Goal: Transaction & Acquisition: Purchase product/service

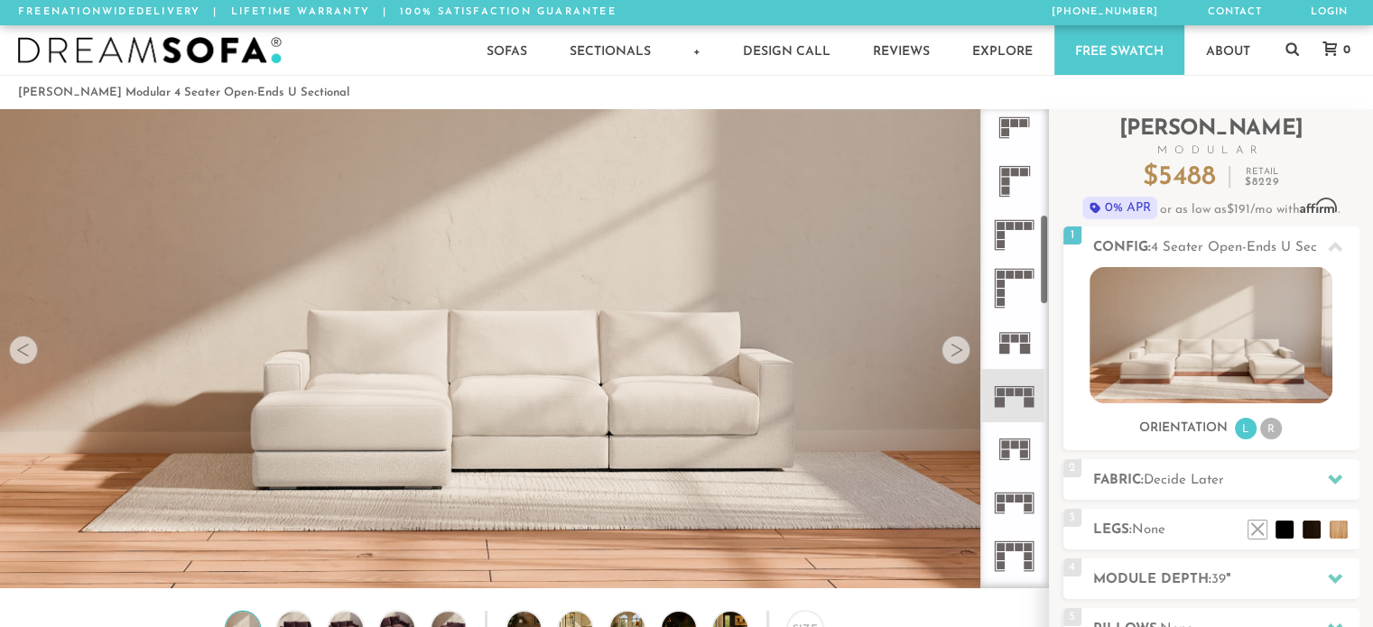
scroll to position [562, 0]
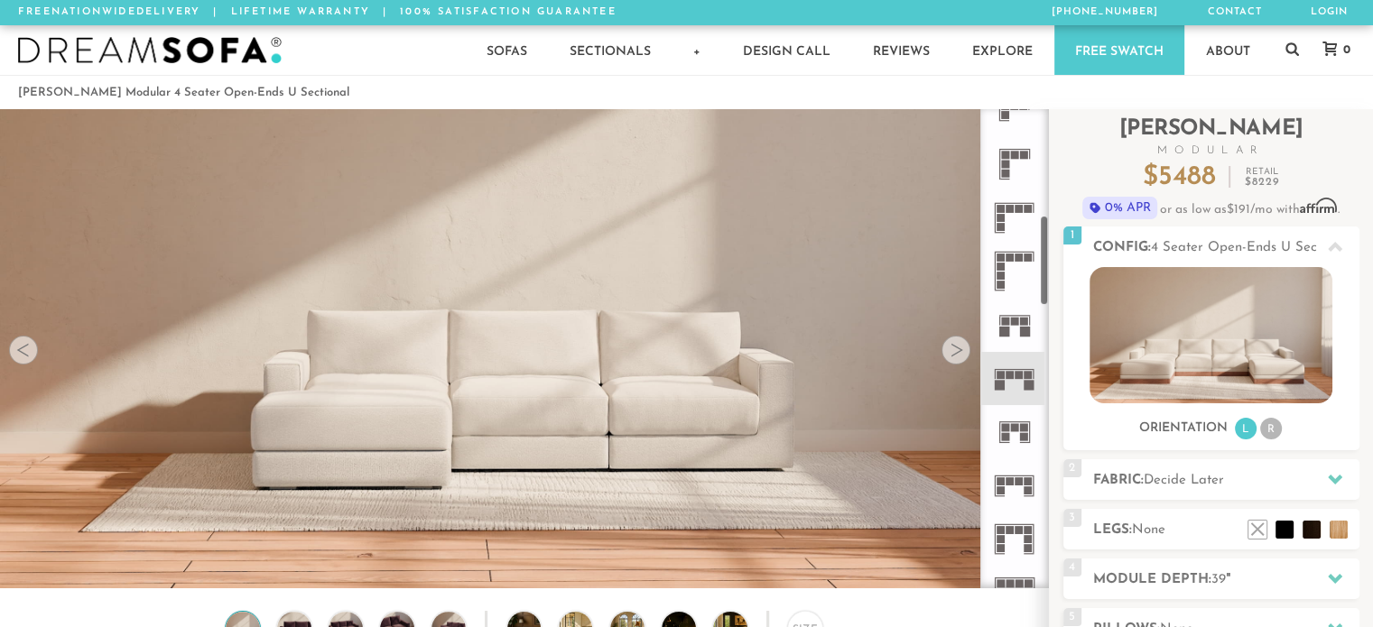
click at [1012, 375] on rect at bounding box center [1010, 375] width 8 height 8
click at [1012, 429] on rect at bounding box center [1015, 427] width 8 height 8
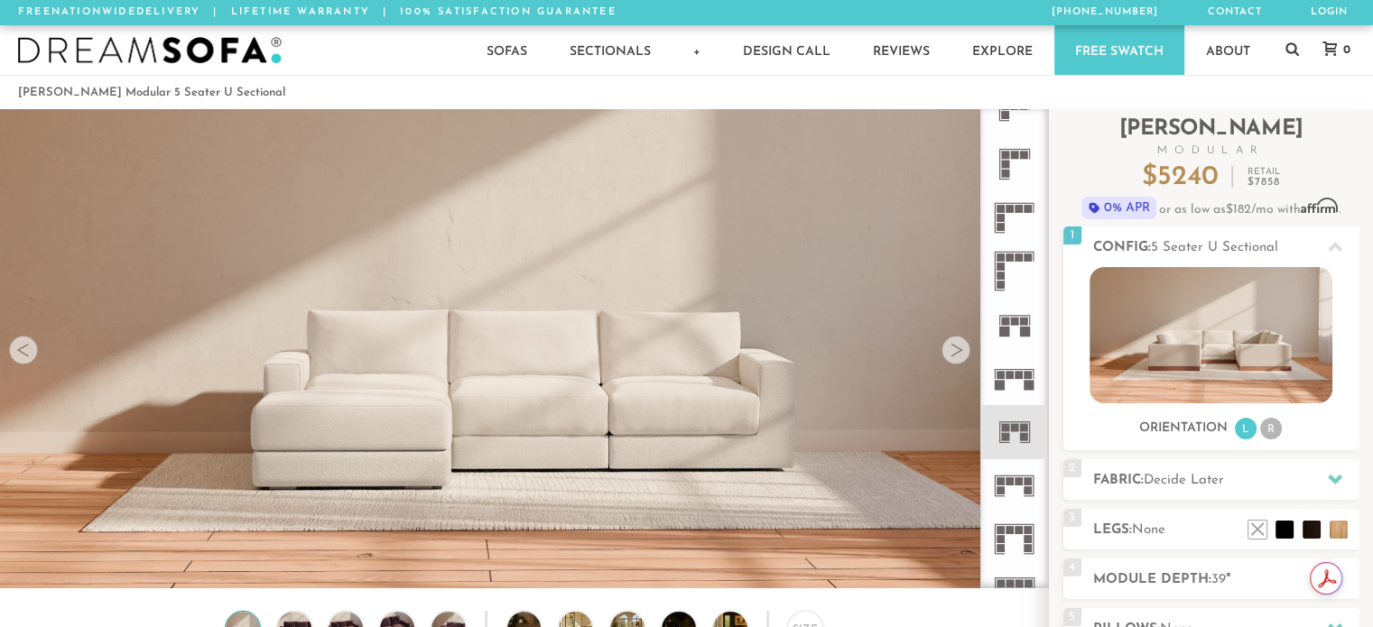
click at [1012, 381] on icon at bounding box center [1014, 378] width 53 height 53
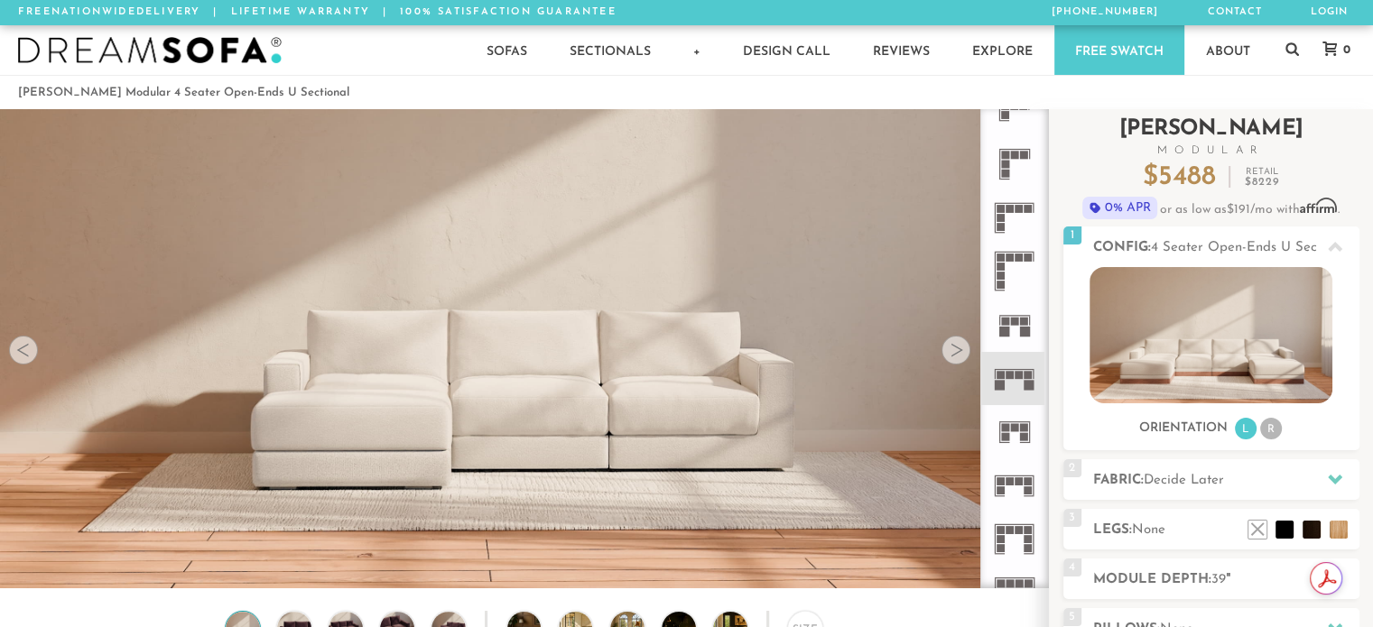
scroll to position [88, 0]
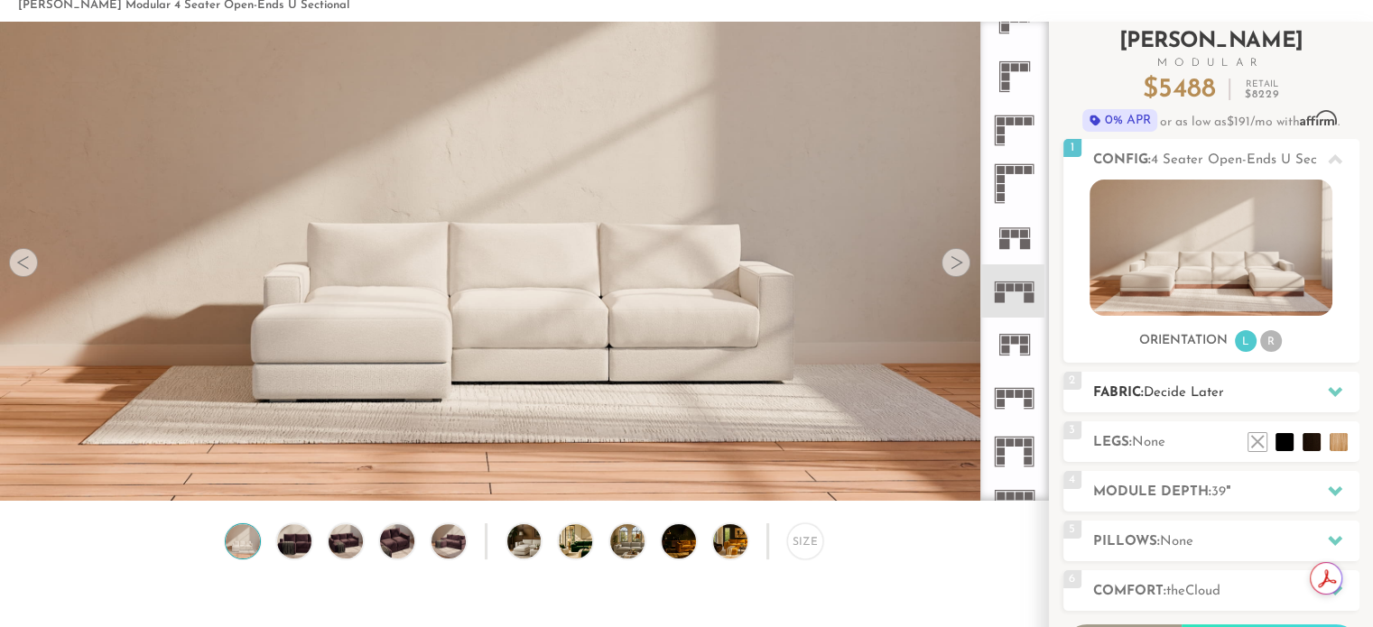
click at [1341, 392] on div at bounding box center [1335, 392] width 38 height 37
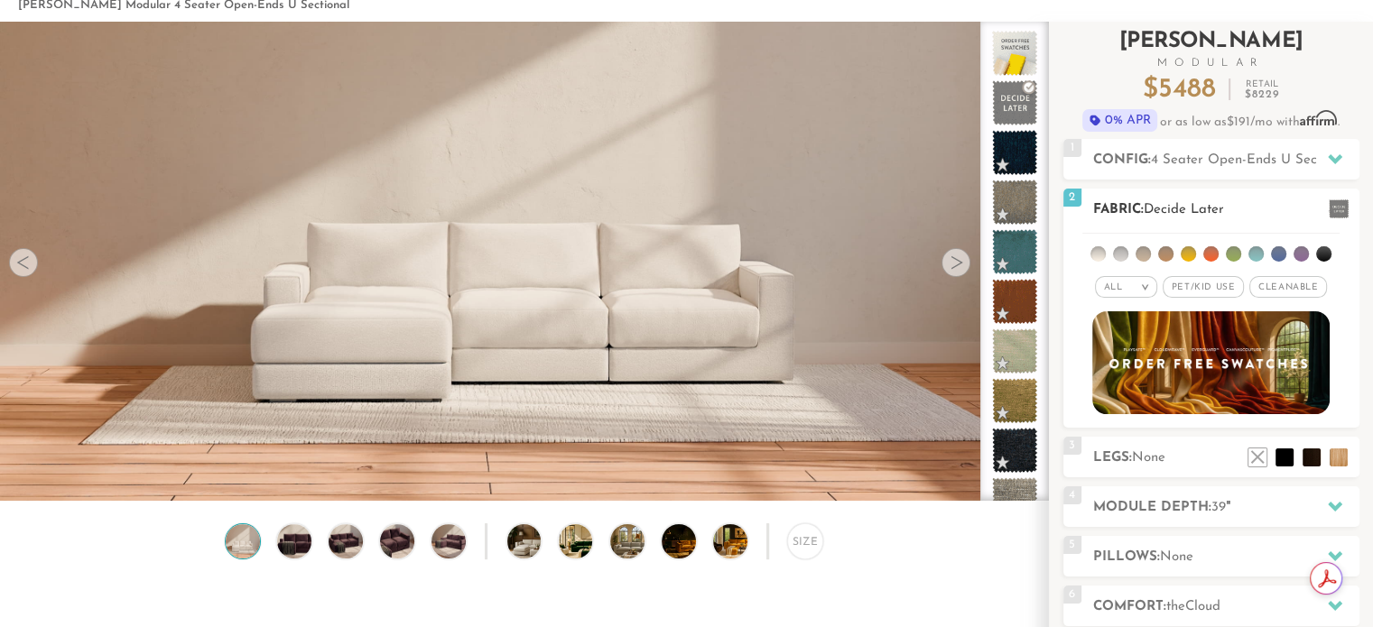
click at [1186, 289] on span "Pet/Kid Use x" at bounding box center [1203, 287] width 81 height 22
click at [1296, 288] on span "Cleanable x" at bounding box center [1295, 287] width 78 height 22
click at [1130, 288] on em ">" at bounding box center [1133, 287] width 14 height 9
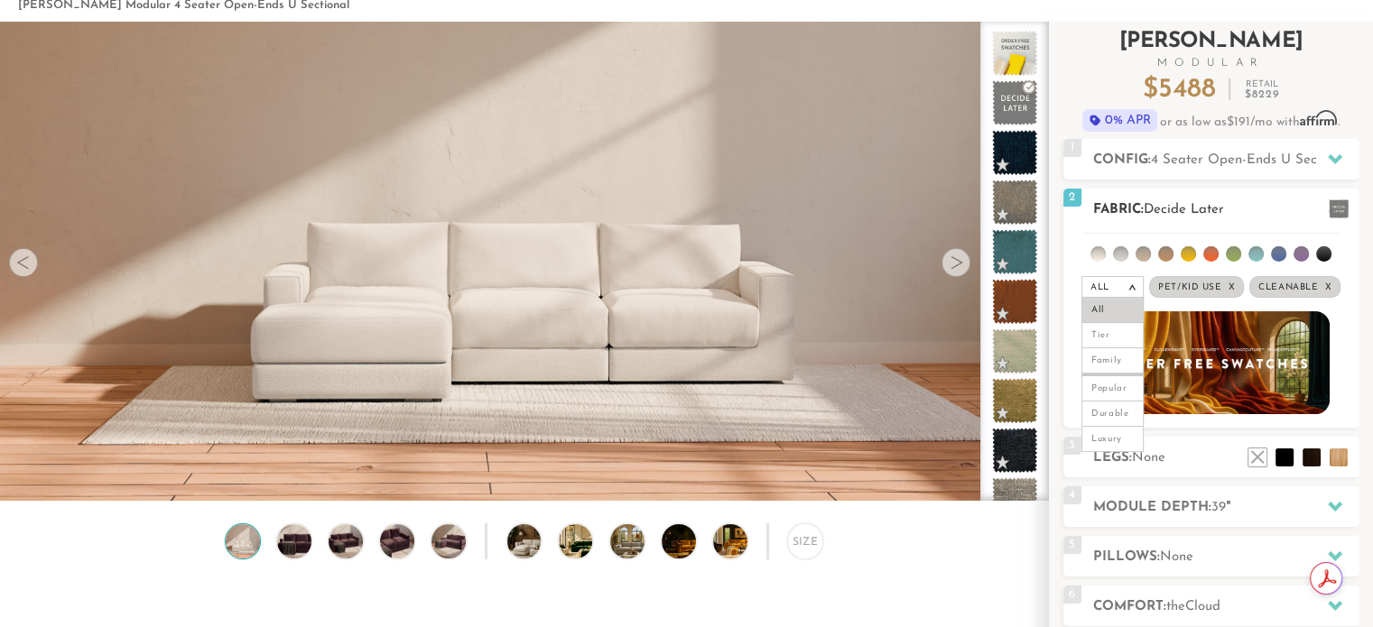
click at [1130, 288] on em ">" at bounding box center [1133, 287] width 14 height 9
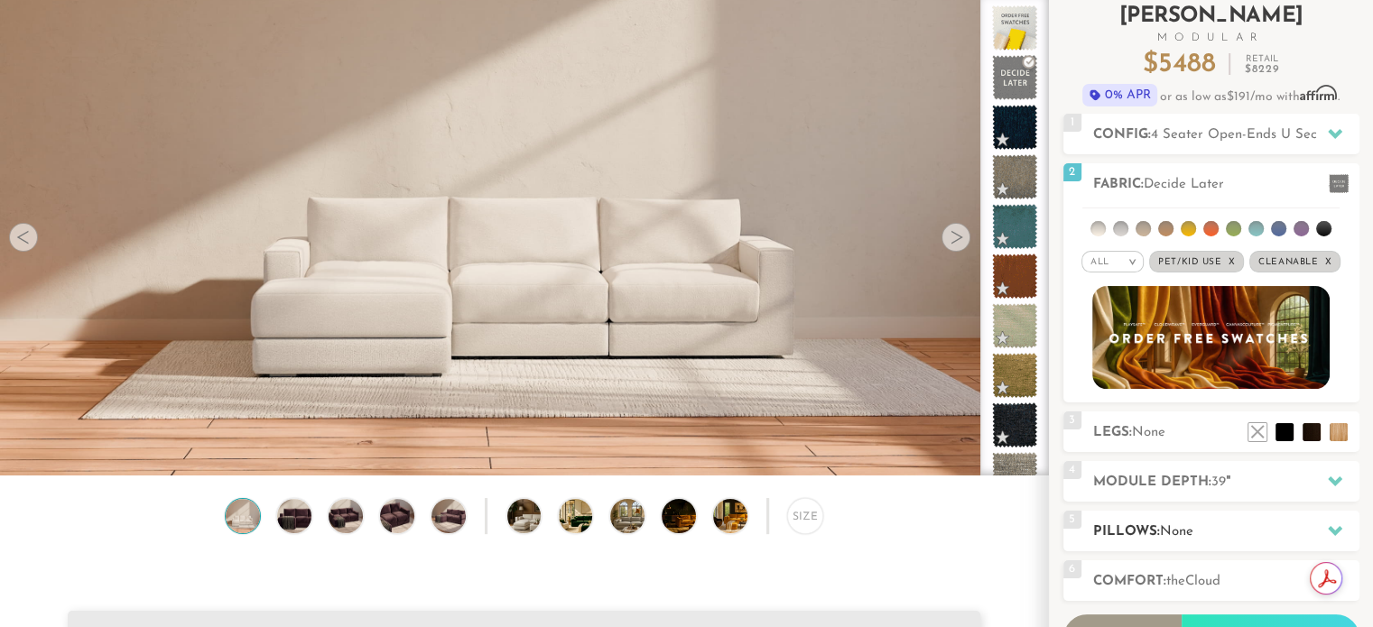
scroll to position [0, 0]
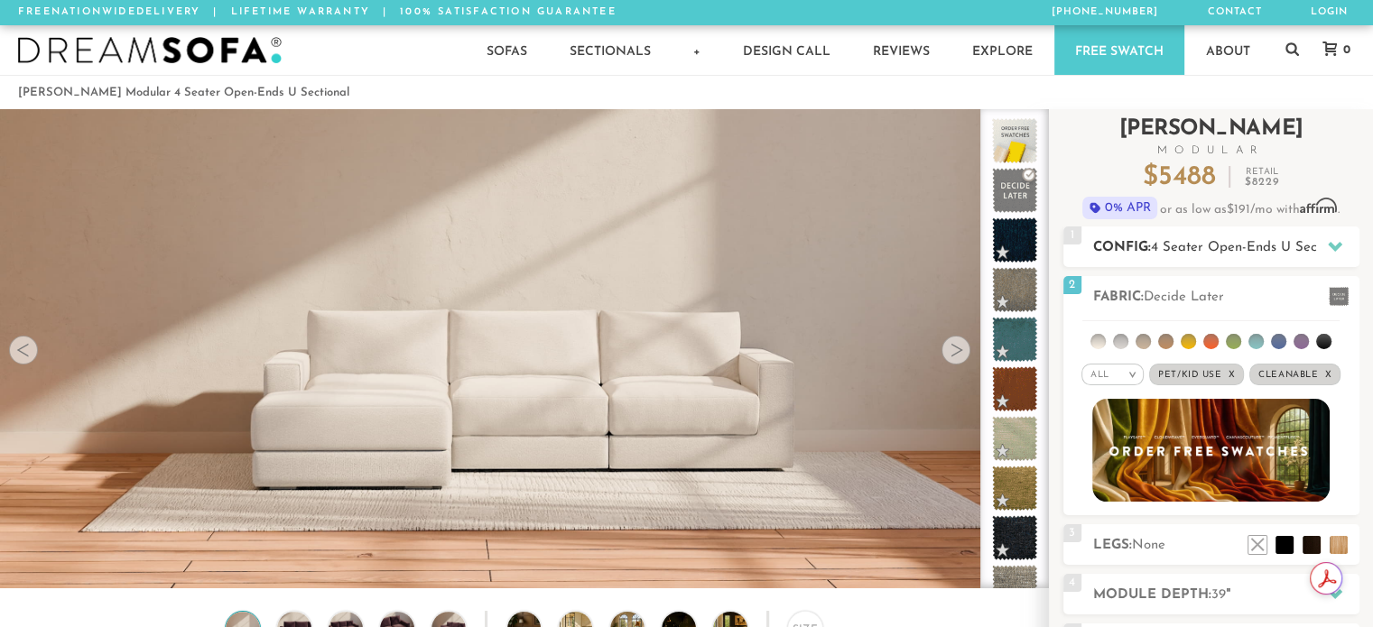
click at [1215, 245] on span "4 Seater Open-Ends U Sectional" at bounding box center [1251, 248] width 200 height 14
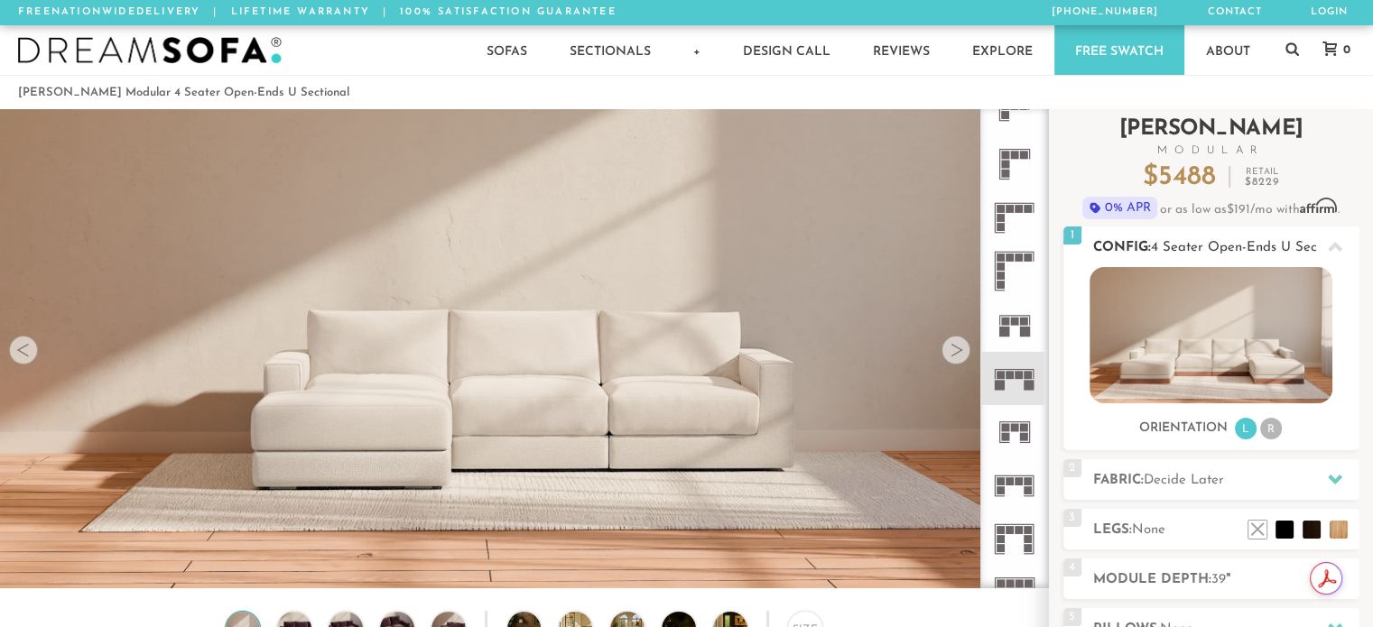
click at [1215, 319] on img at bounding box center [1211, 335] width 243 height 136
click at [1271, 432] on li "R" at bounding box center [1271, 429] width 22 height 22
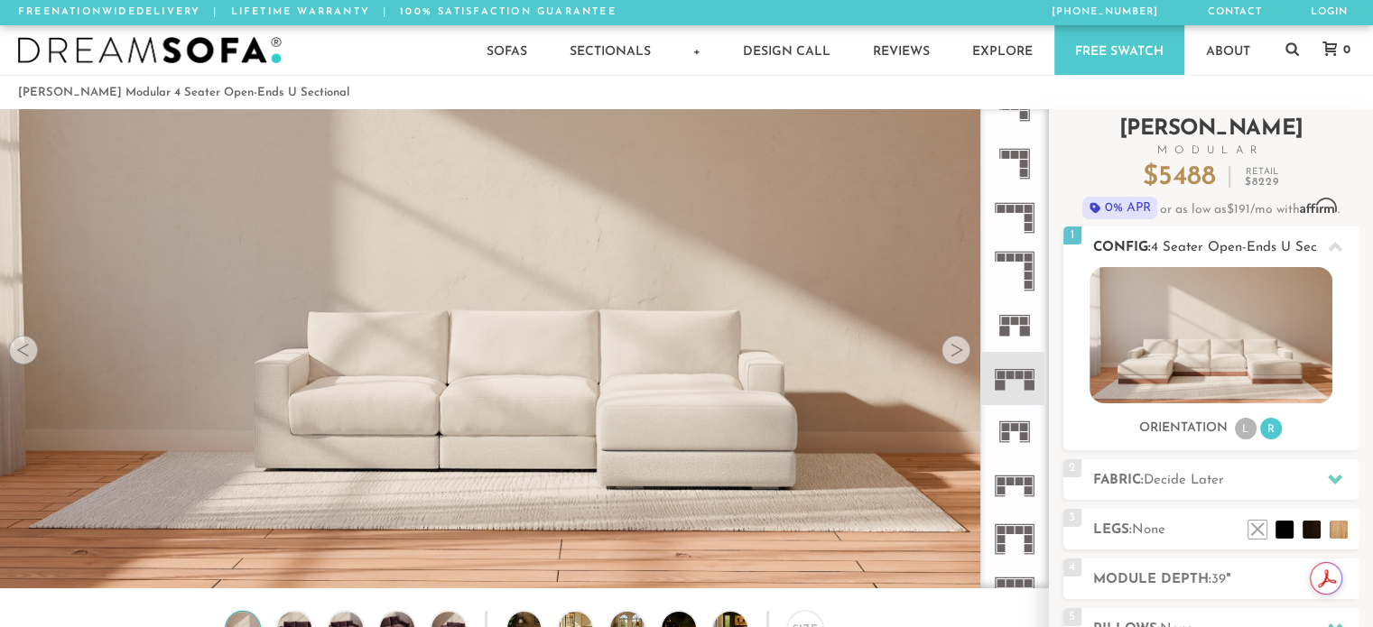
click at [1239, 429] on li "L" at bounding box center [1246, 429] width 22 height 22
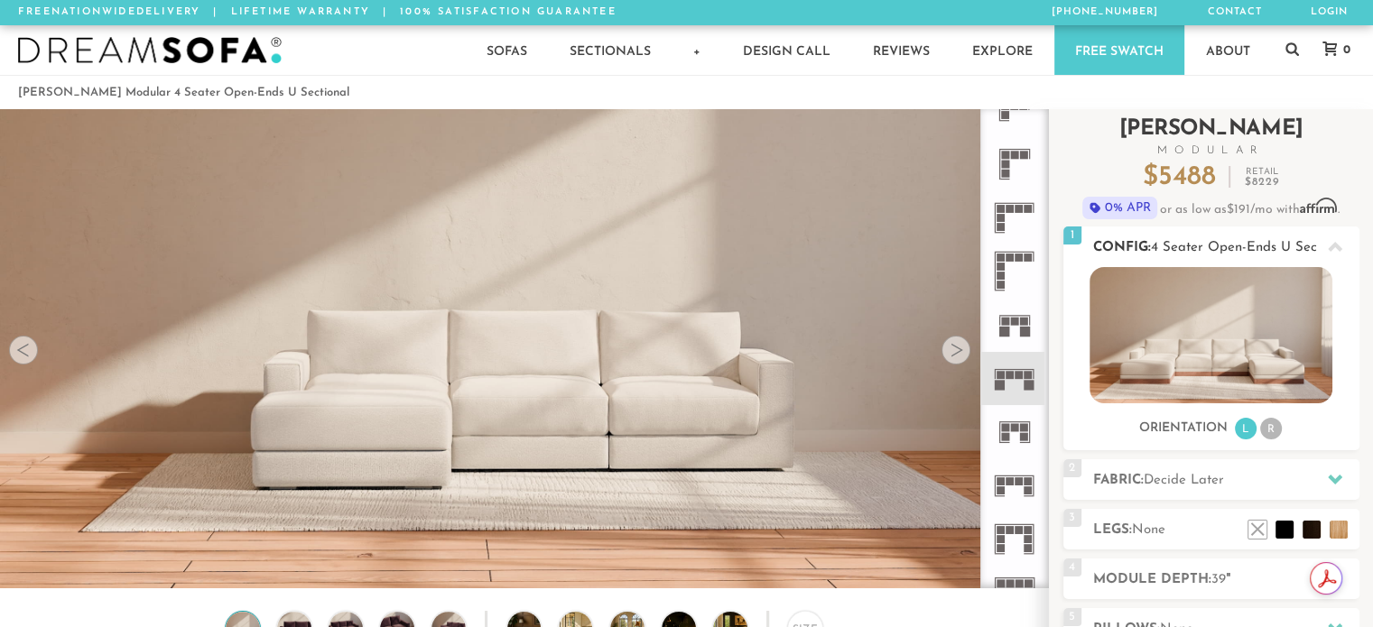
click at [1250, 300] on img at bounding box center [1211, 335] width 243 height 136
click at [1015, 390] on icon at bounding box center [1014, 378] width 53 height 53
click at [952, 349] on div at bounding box center [956, 350] width 29 height 29
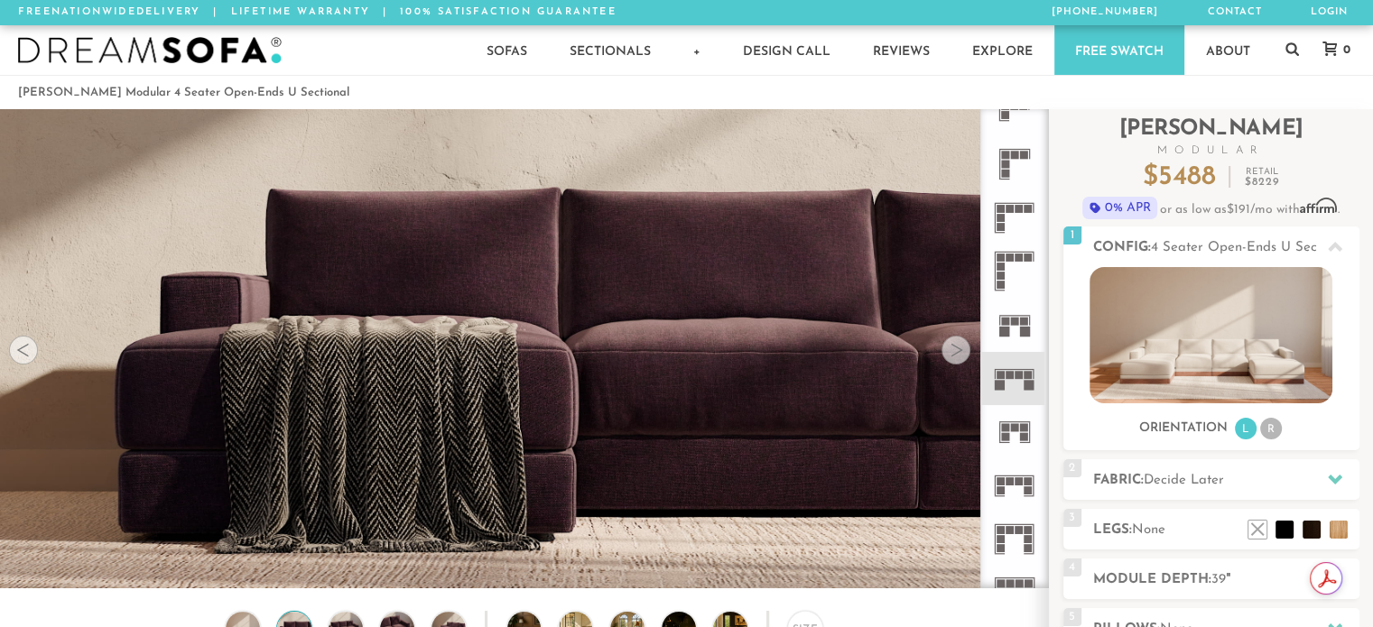
click at [952, 349] on div at bounding box center [956, 350] width 29 height 29
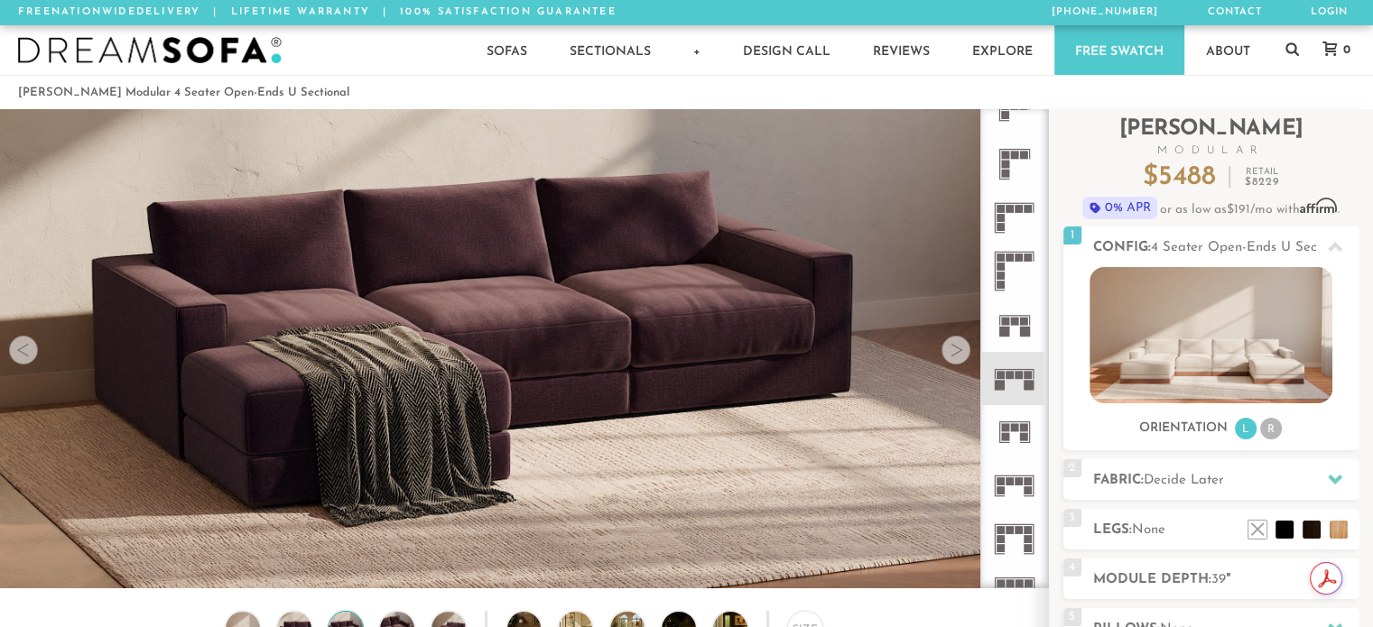
click at [952, 349] on div at bounding box center [956, 350] width 29 height 29
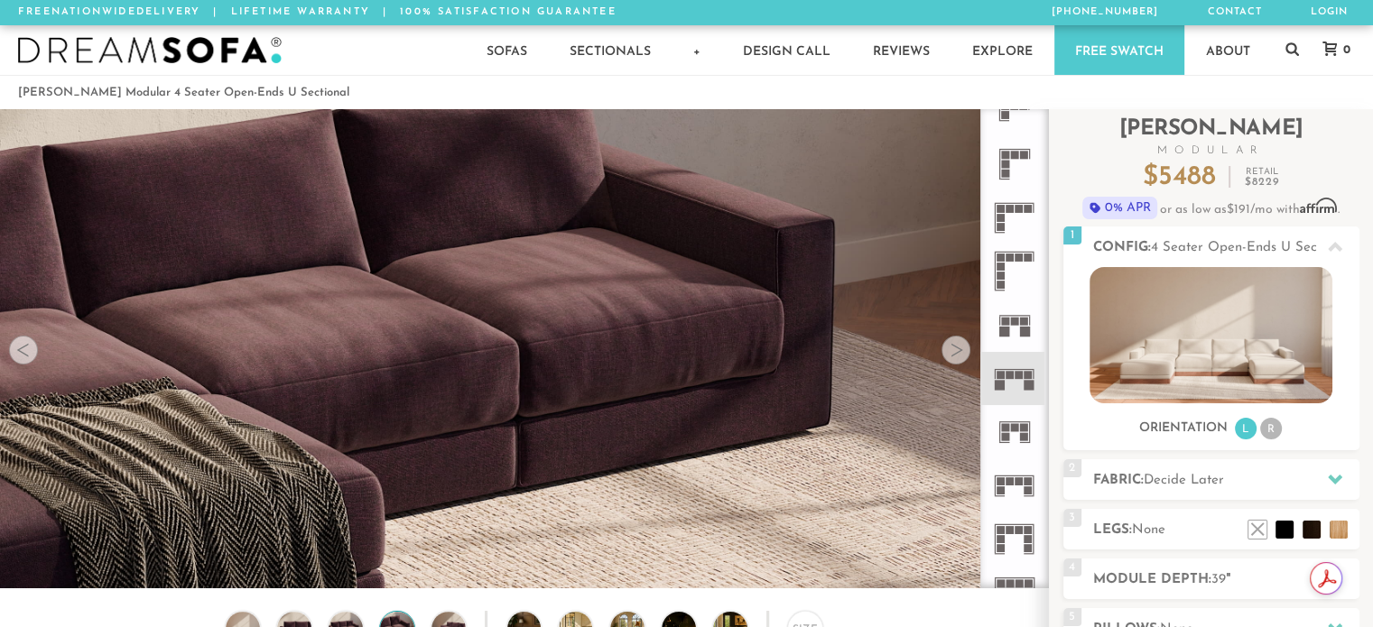
click at [952, 349] on div at bounding box center [956, 350] width 29 height 29
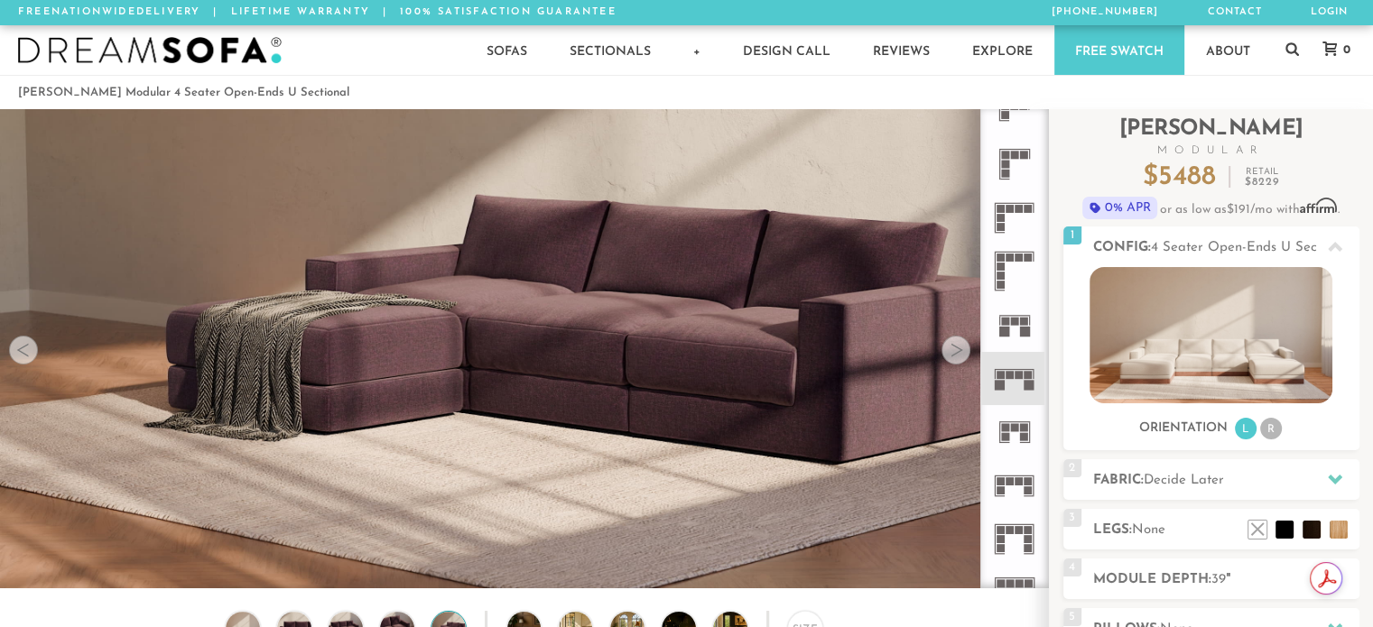
click at [952, 349] on div at bounding box center [956, 350] width 29 height 29
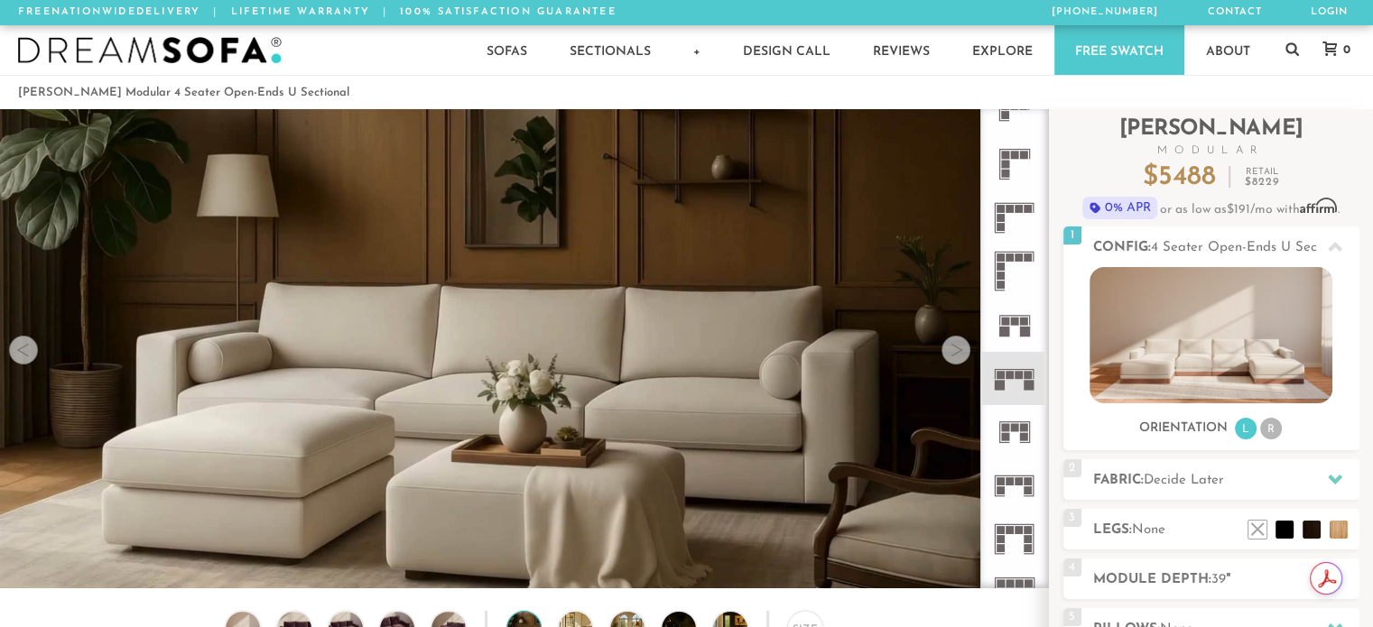
click at [952, 349] on div at bounding box center [956, 350] width 29 height 29
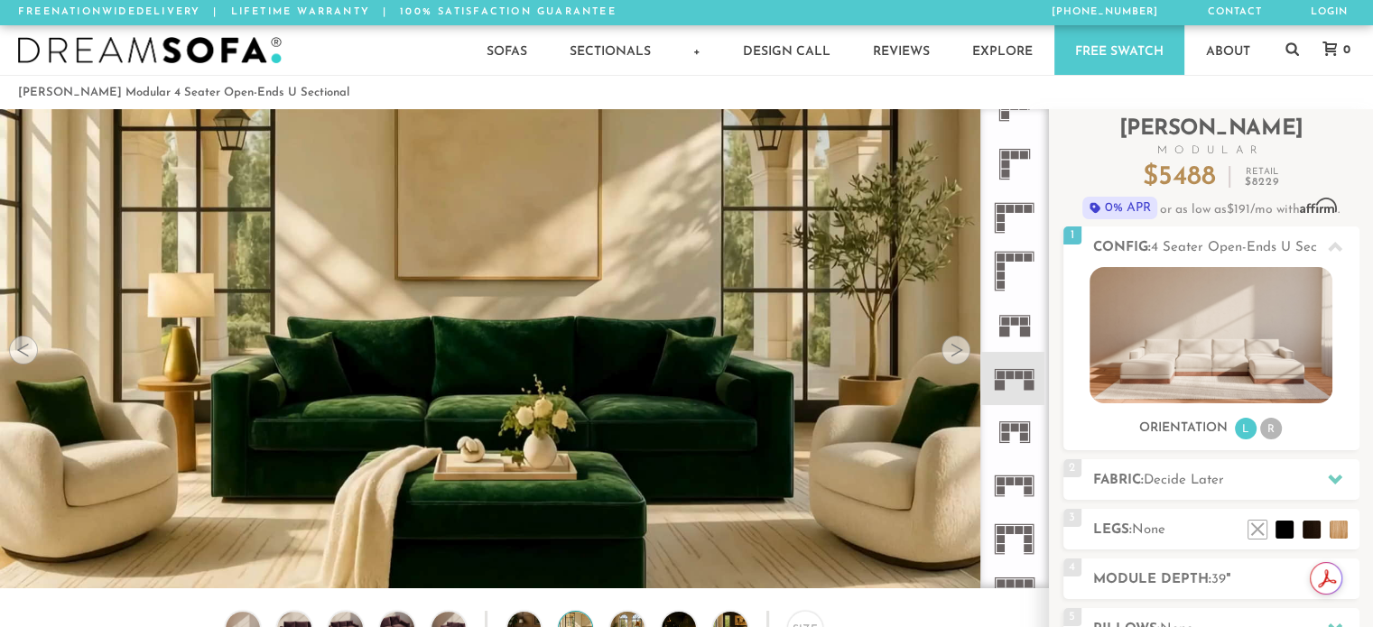
click at [952, 349] on div at bounding box center [956, 350] width 29 height 29
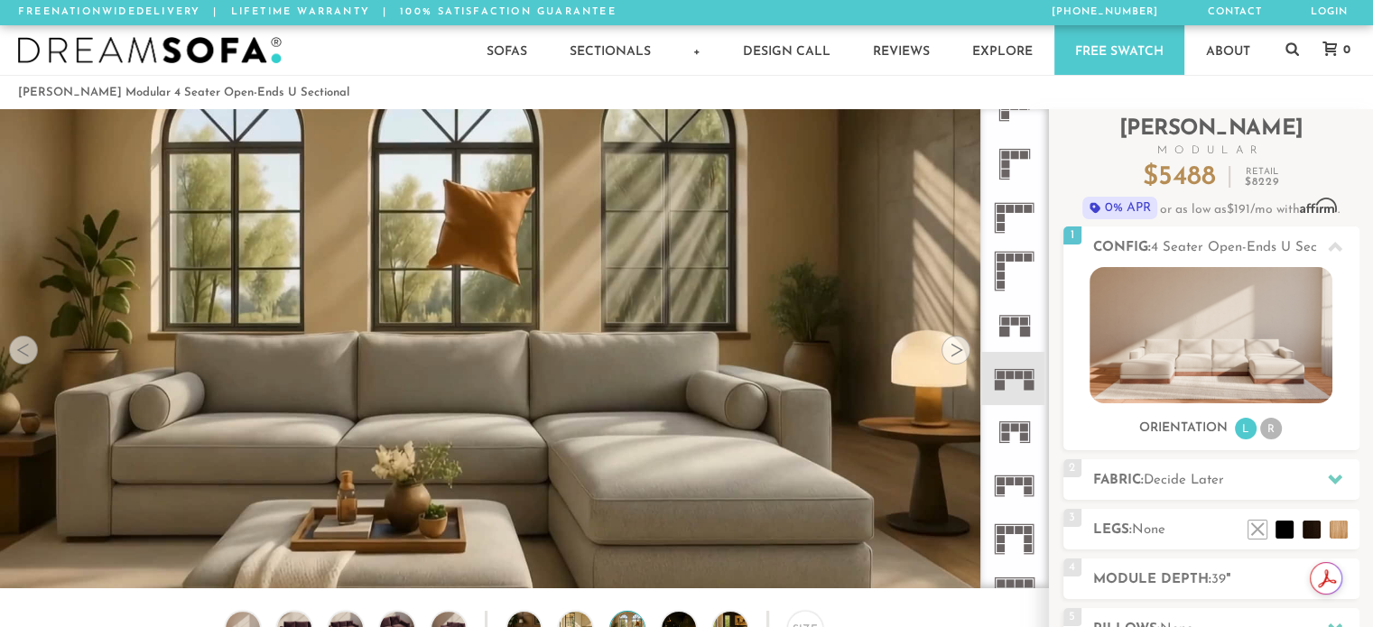
click at [952, 349] on div at bounding box center [956, 350] width 29 height 29
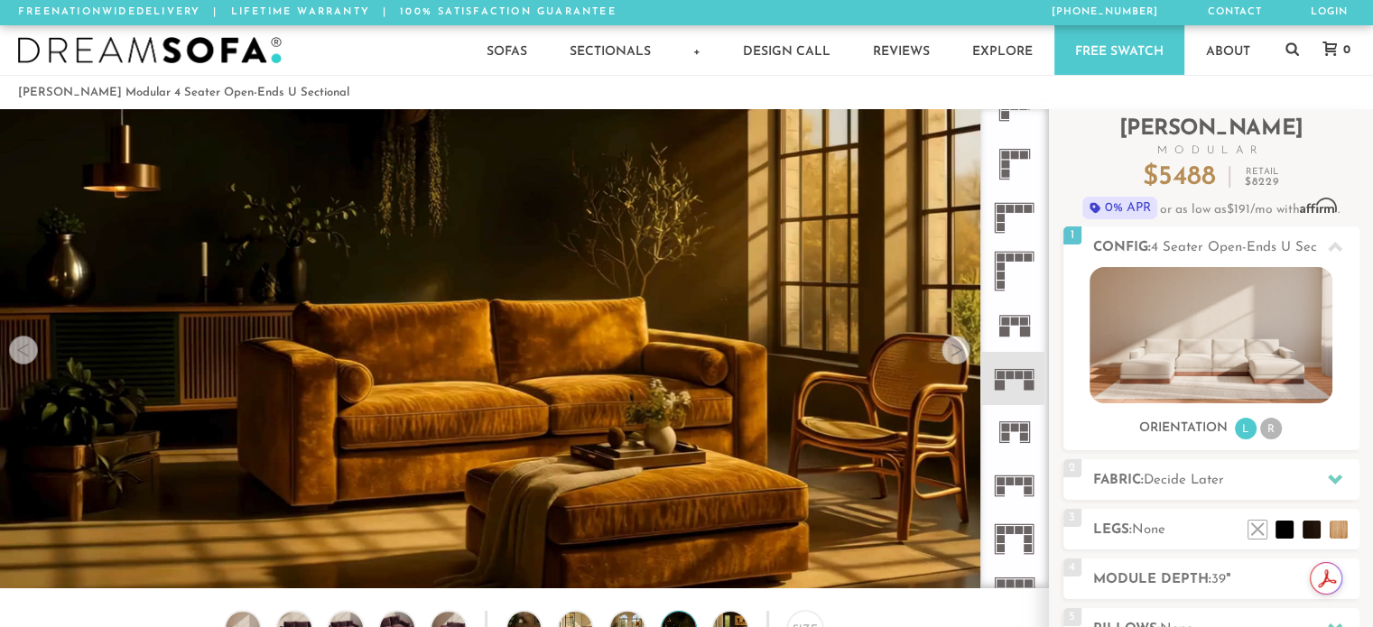
click at [952, 349] on div at bounding box center [956, 350] width 29 height 29
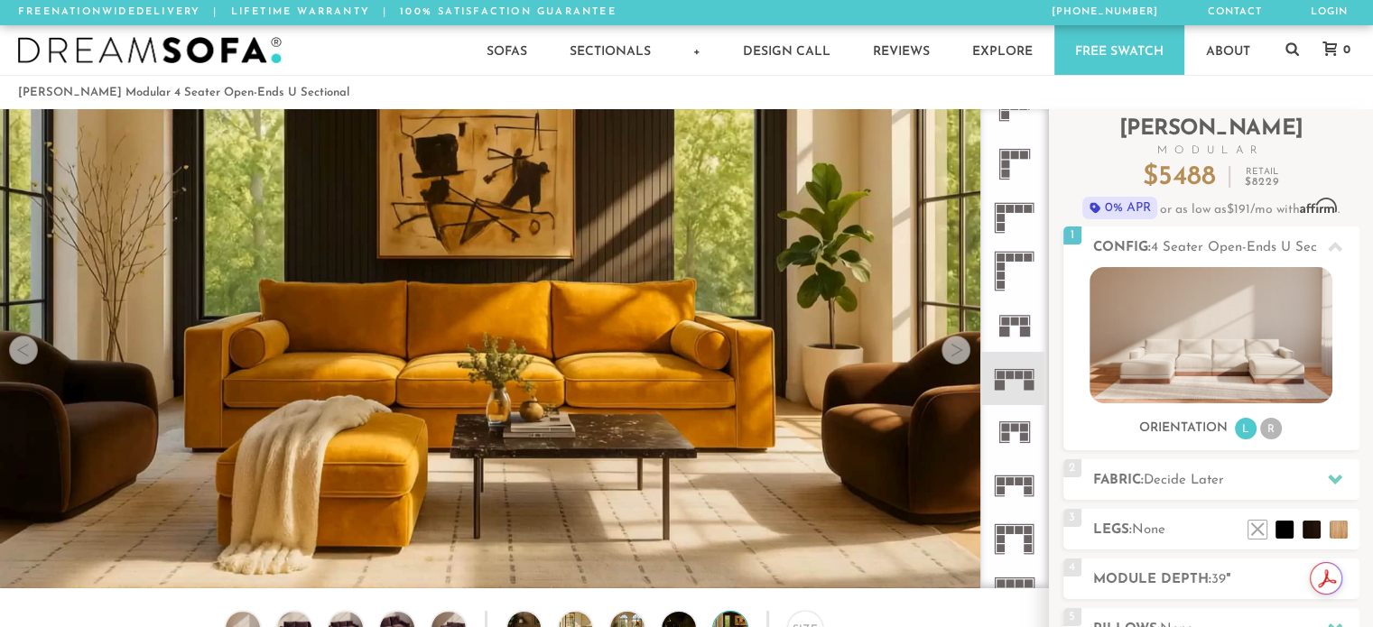
click at [952, 349] on div at bounding box center [956, 350] width 29 height 29
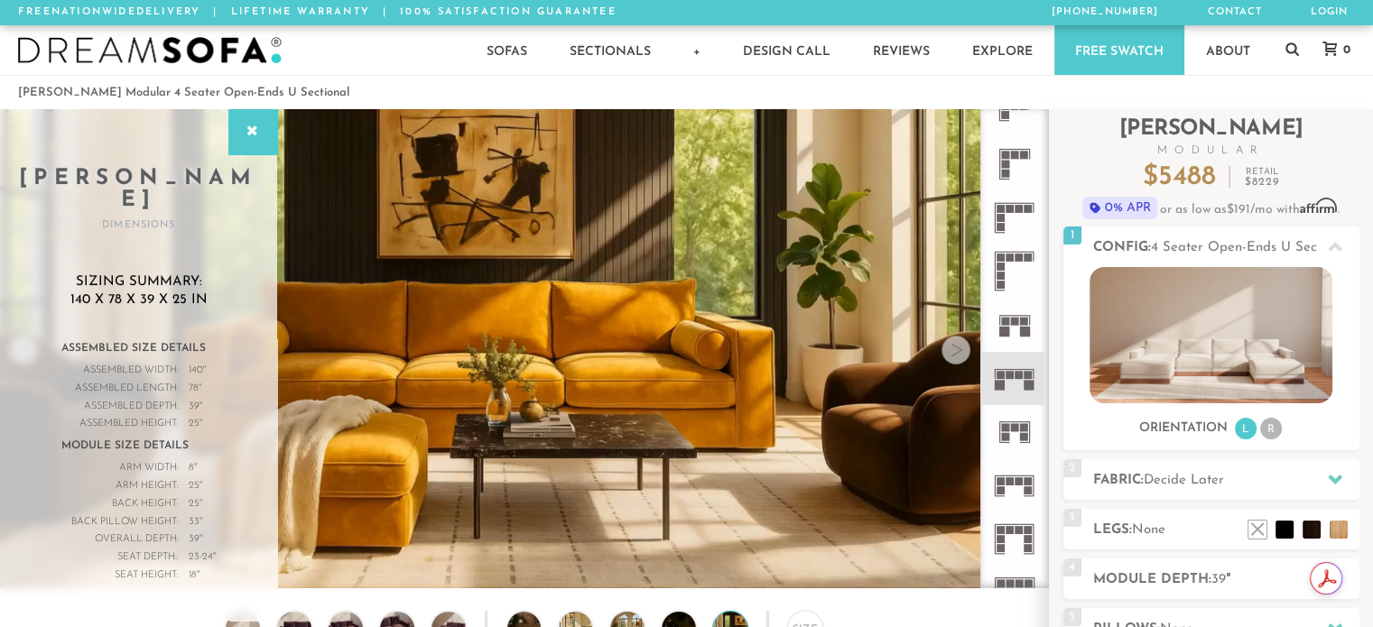
click at [952, 349] on div at bounding box center [956, 350] width 29 height 29
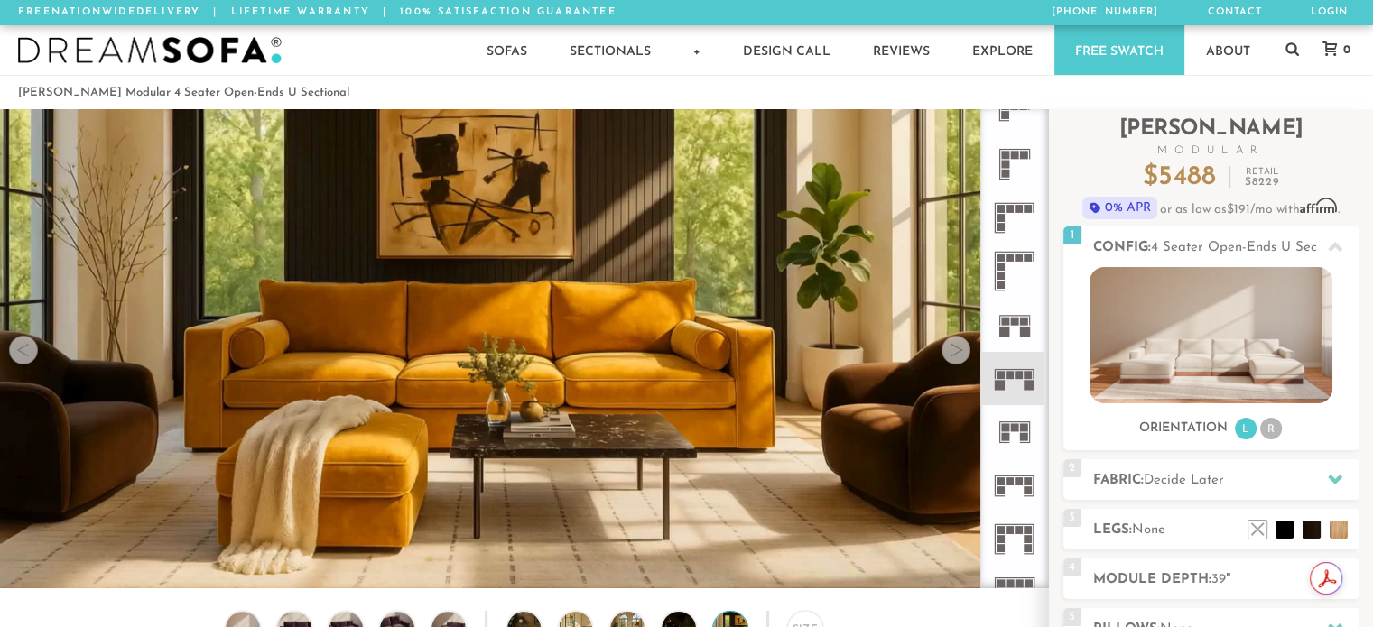
click at [952, 349] on div at bounding box center [956, 350] width 29 height 29
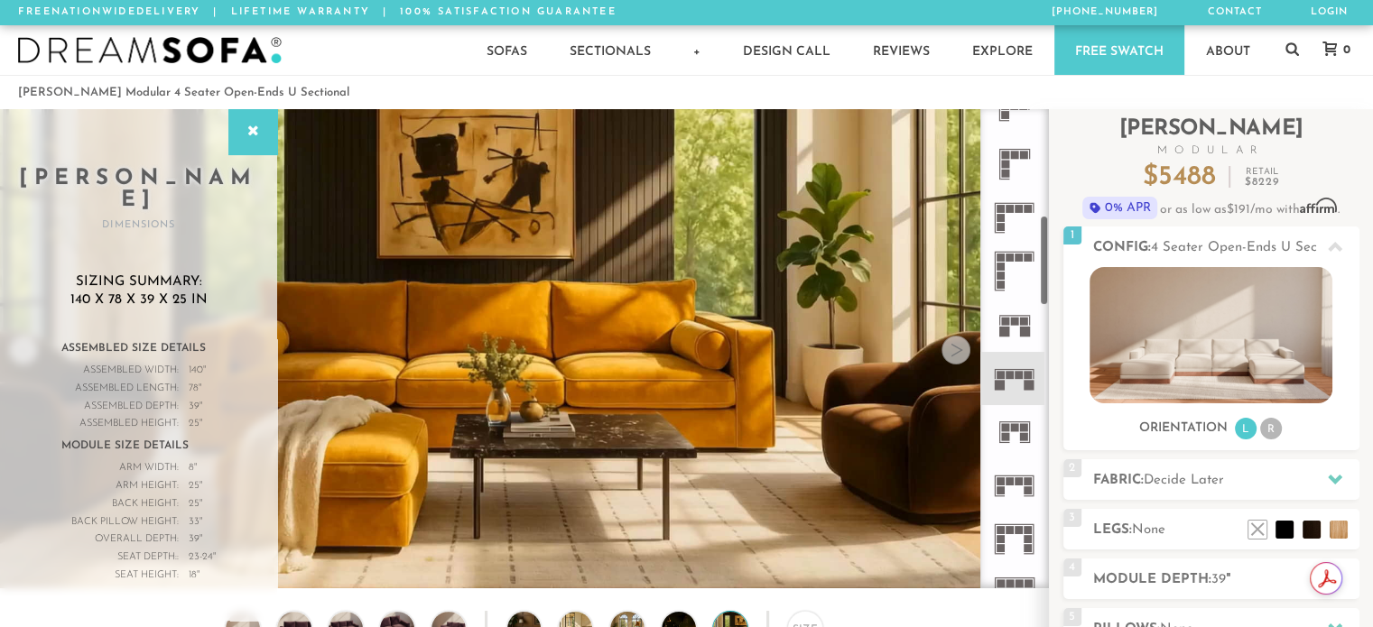
click at [1019, 375] on rect at bounding box center [1020, 375] width 8 height 8
click at [246, 136] on icon at bounding box center [253, 132] width 20 height 14
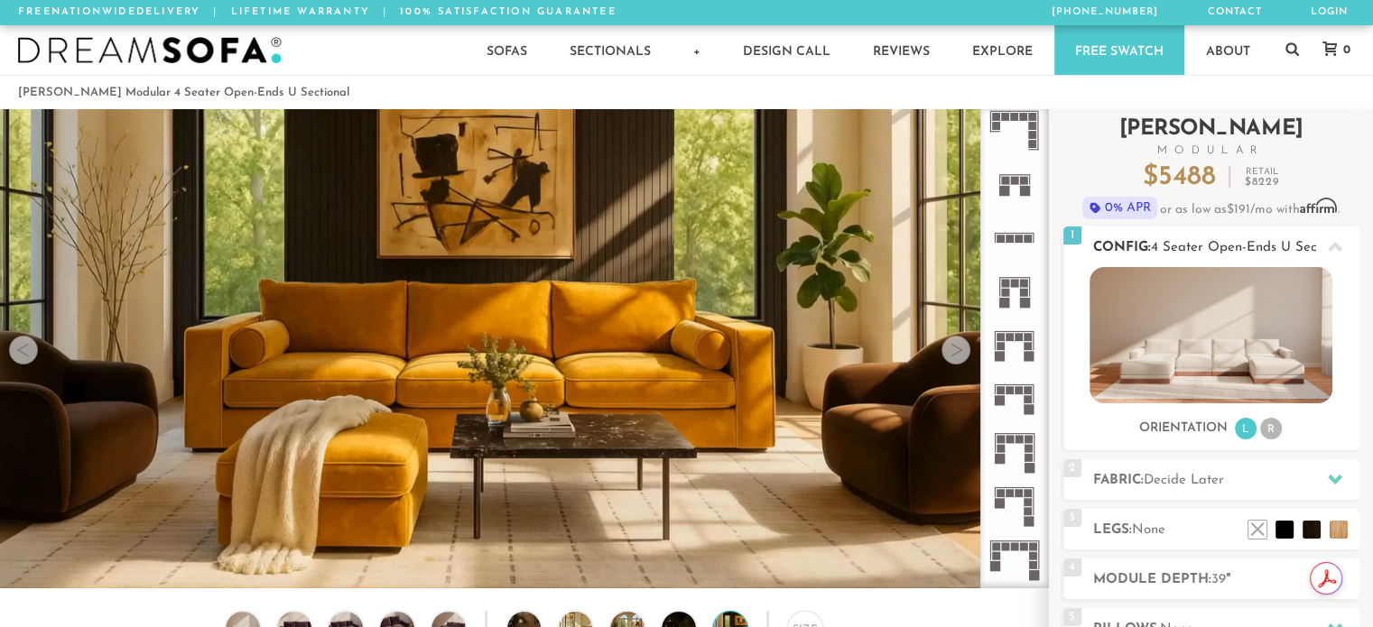
click at [1186, 339] on img at bounding box center [1211, 335] width 243 height 136
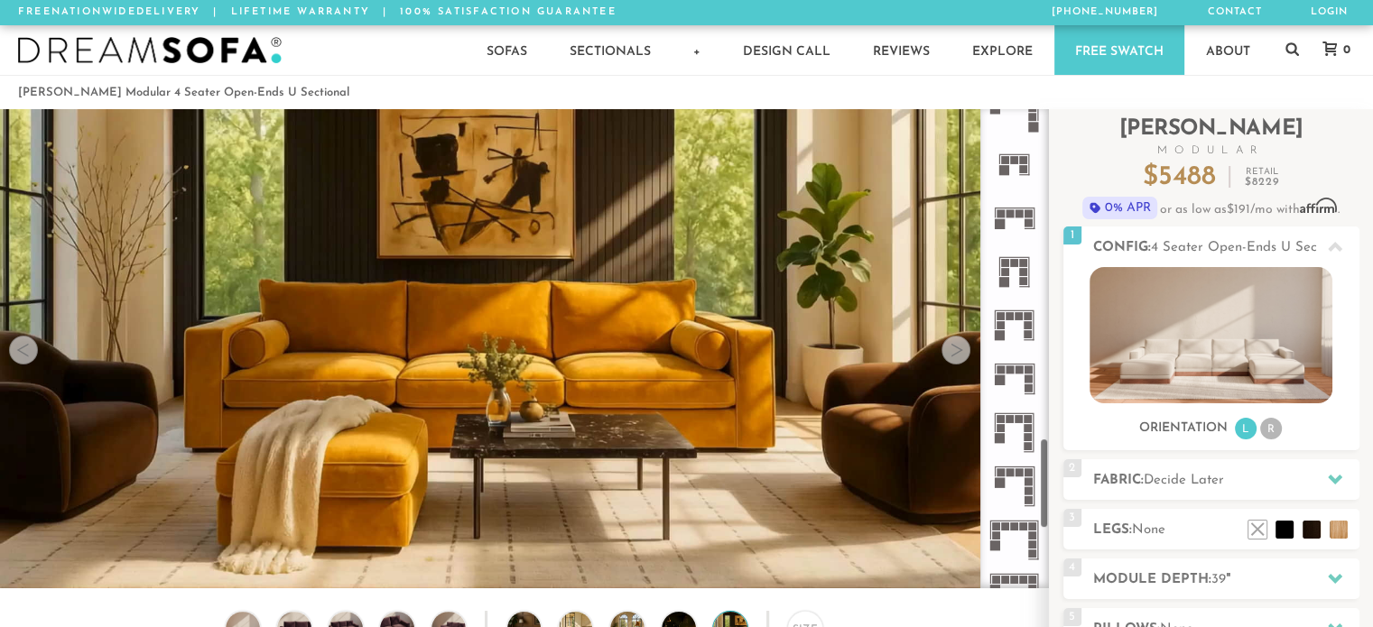
click at [1008, 153] on icon at bounding box center [1014, 164] width 53 height 53
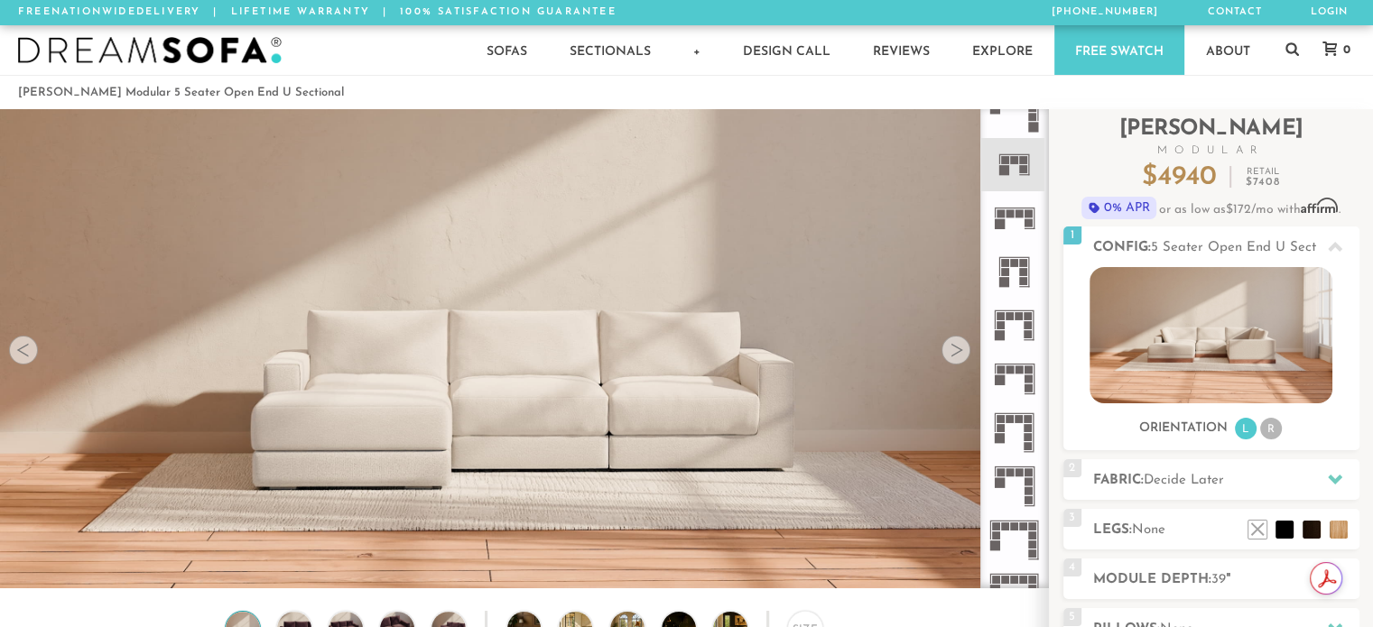
click at [1022, 232] on icon at bounding box center [1014, 217] width 53 height 53
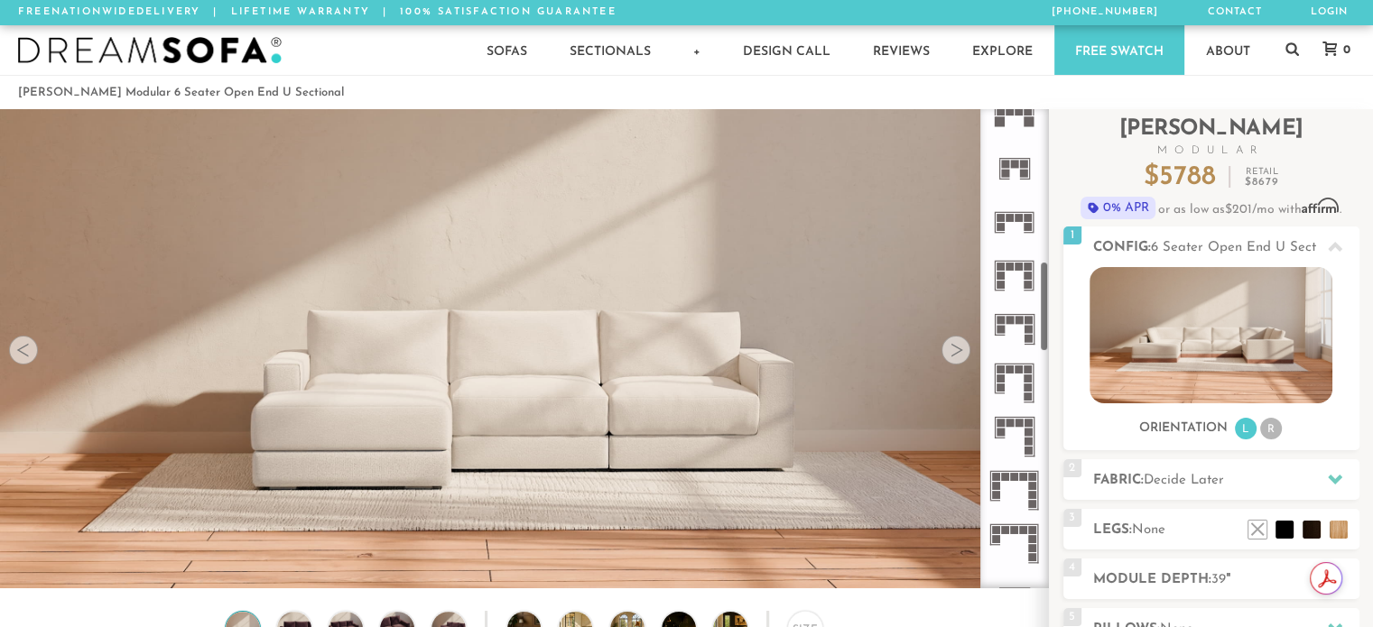
scroll to position [801, 0]
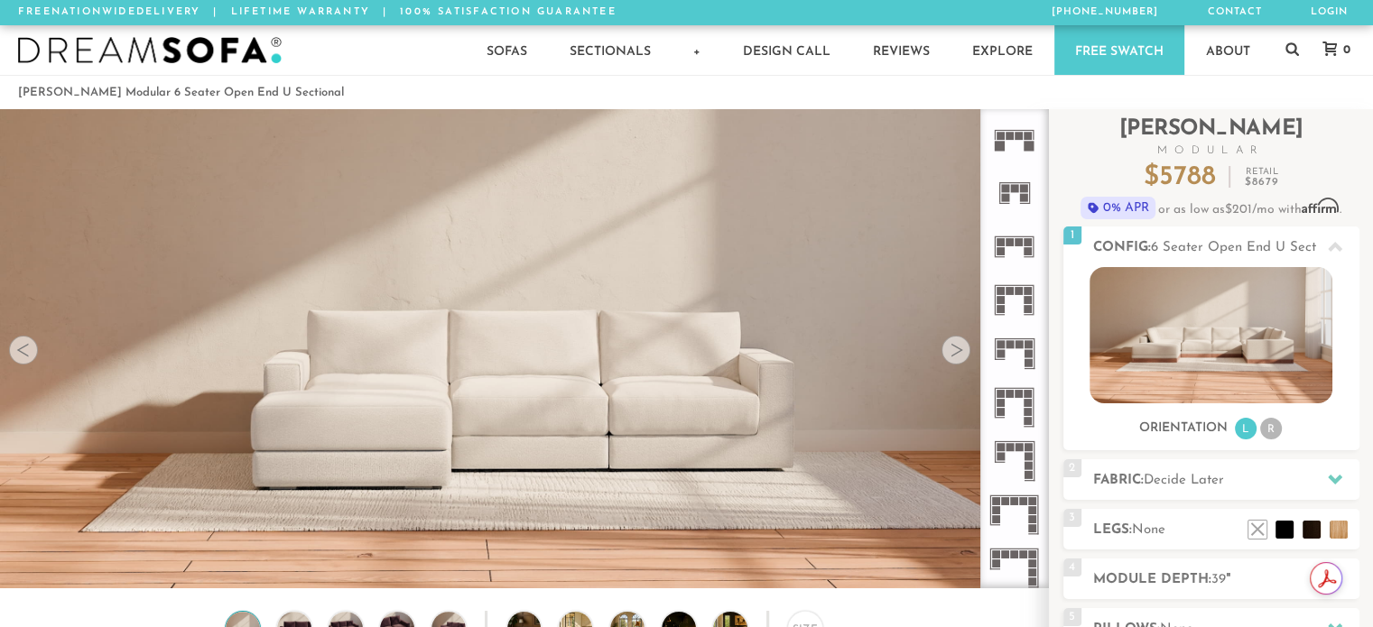
click at [1015, 234] on icon at bounding box center [1014, 246] width 53 height 53
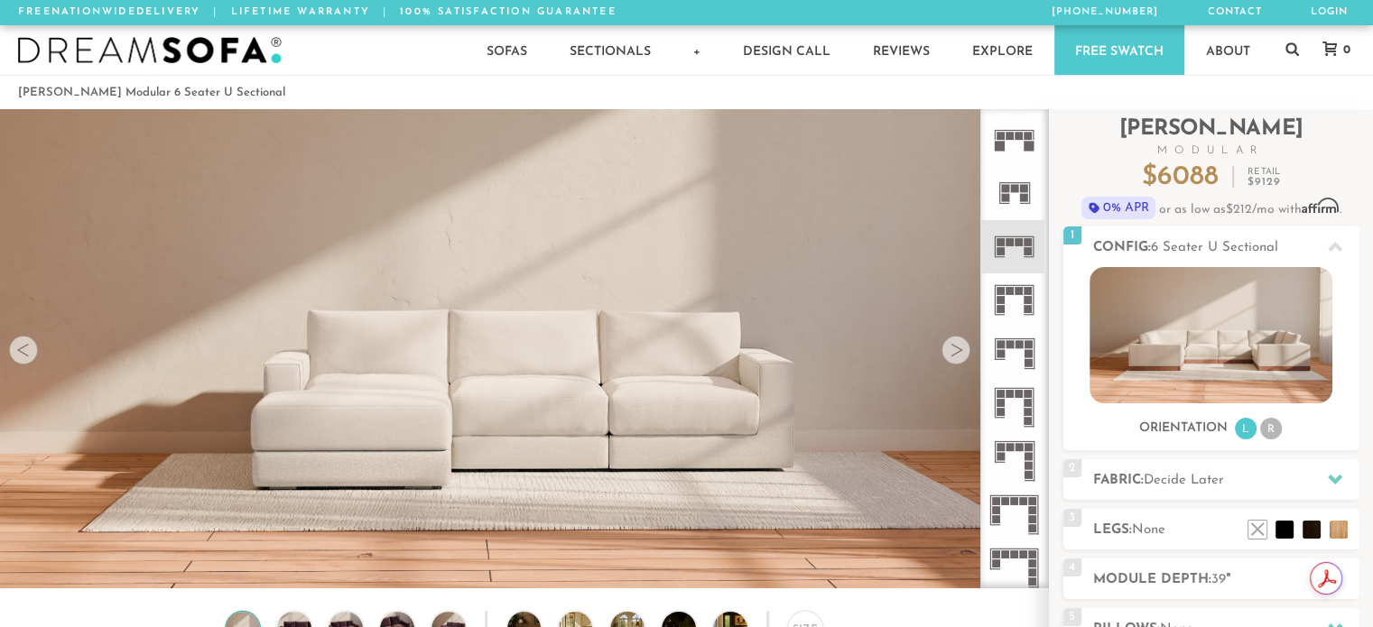
click at [1007, 182] on rect at bounding box center [1014, 182] width 31 height 1
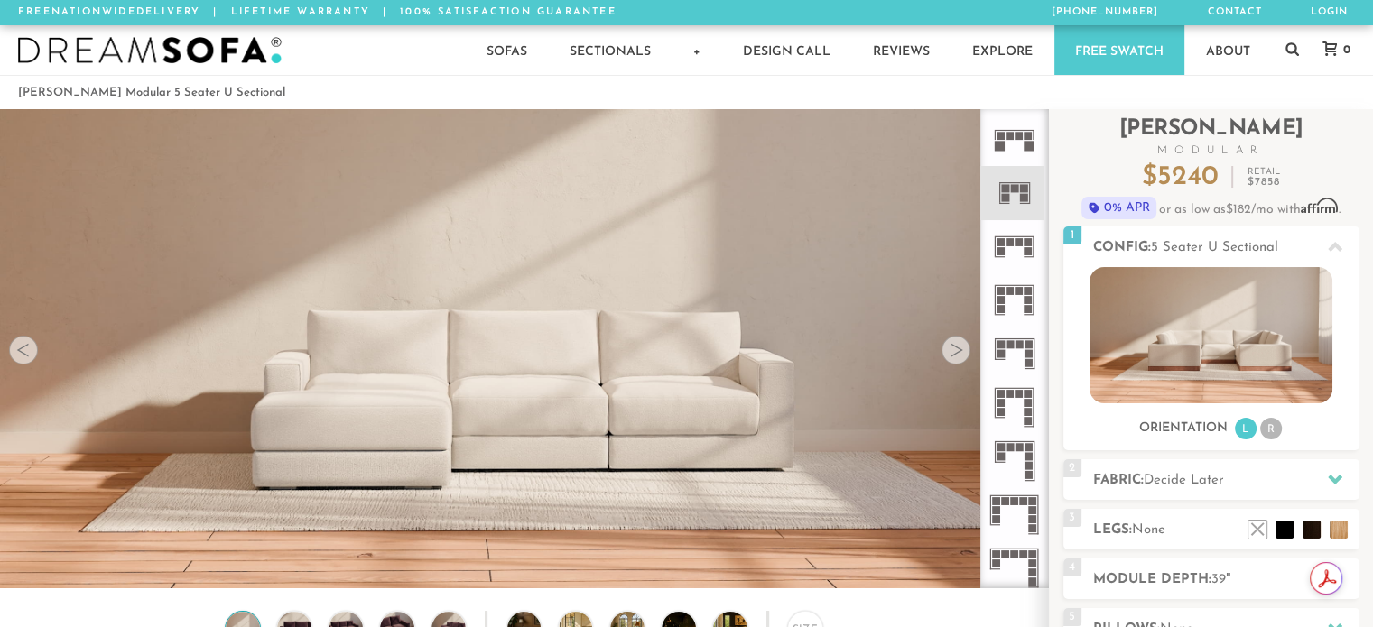
click at [1006, 144] on icon at bounding box center [1014, 139] width 53 height 53
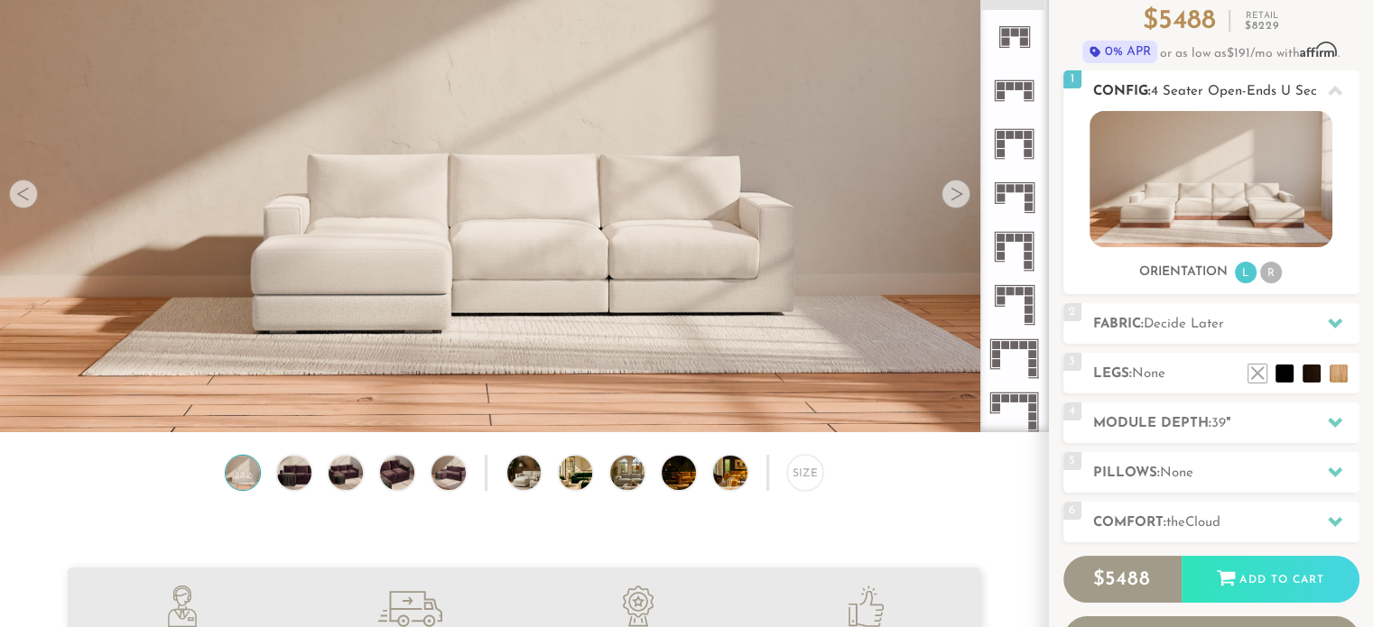
scroll to position [224, 0]
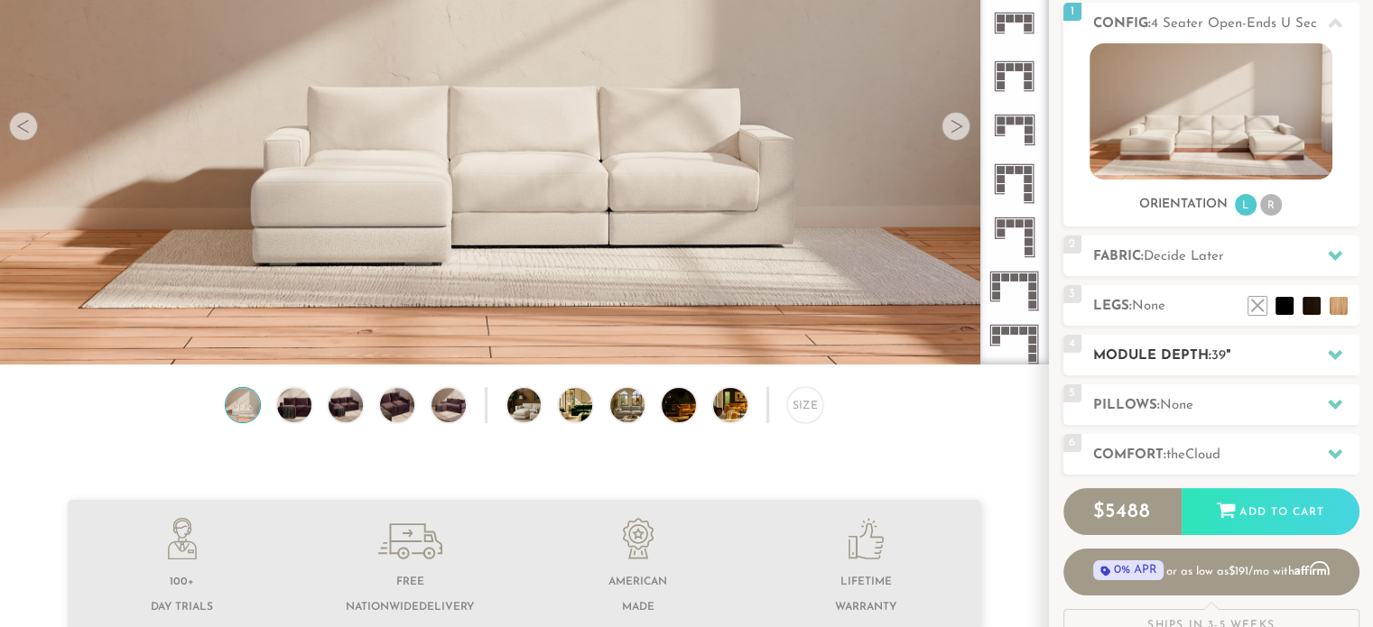
click at [1320, 355] on div at bounding box center [1335, 355] width 38 height 37
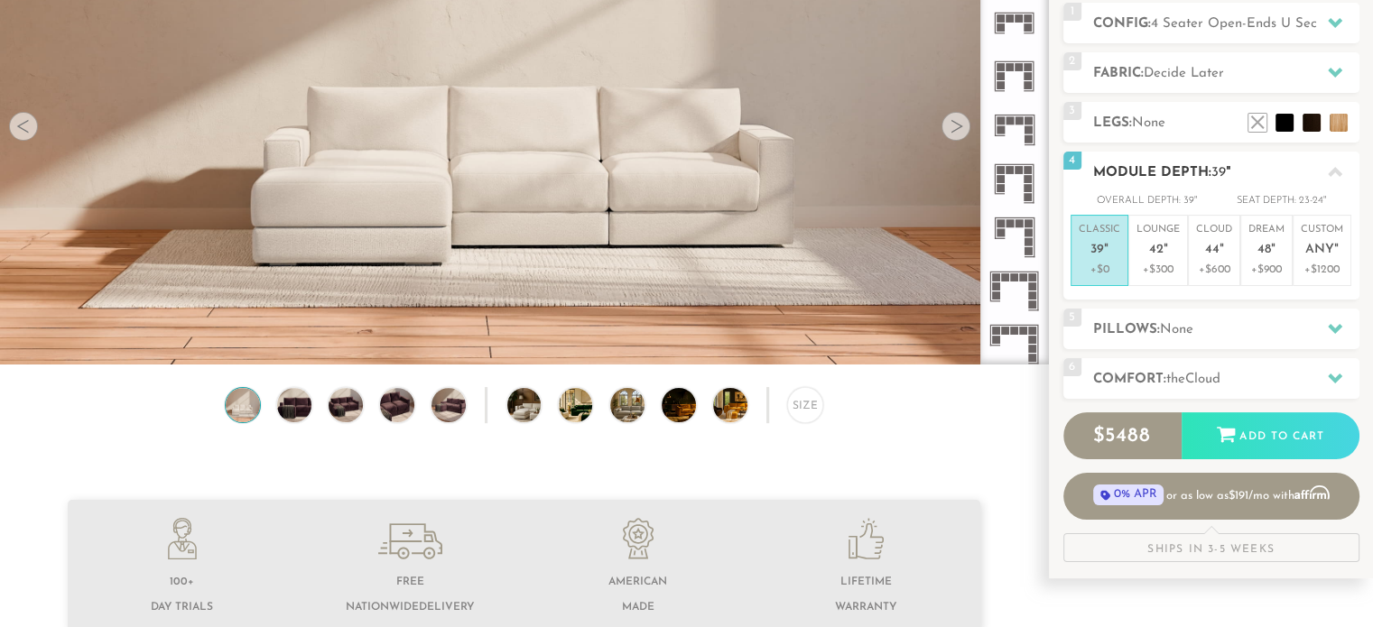
click at [1339, 172] on icon at bounding box center [1335, 172] width 14 height 10
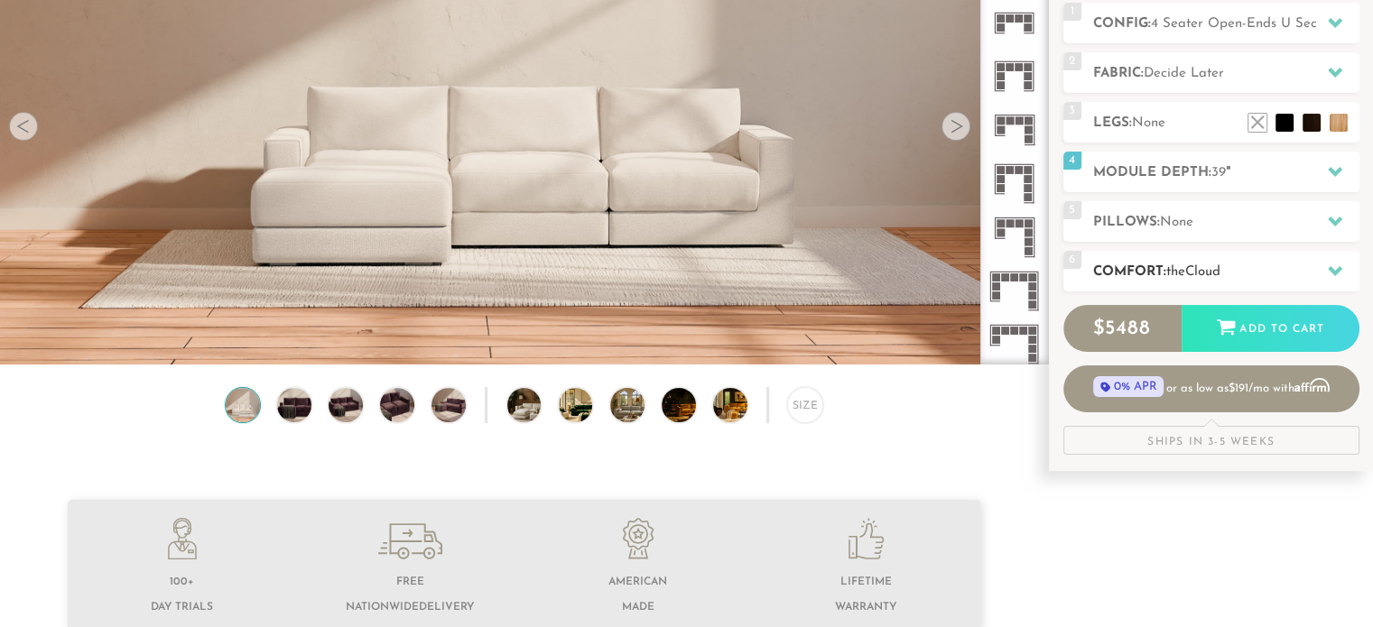
click at [1332, 281] on div at bounding box center [1335, 271] width 38 height 37
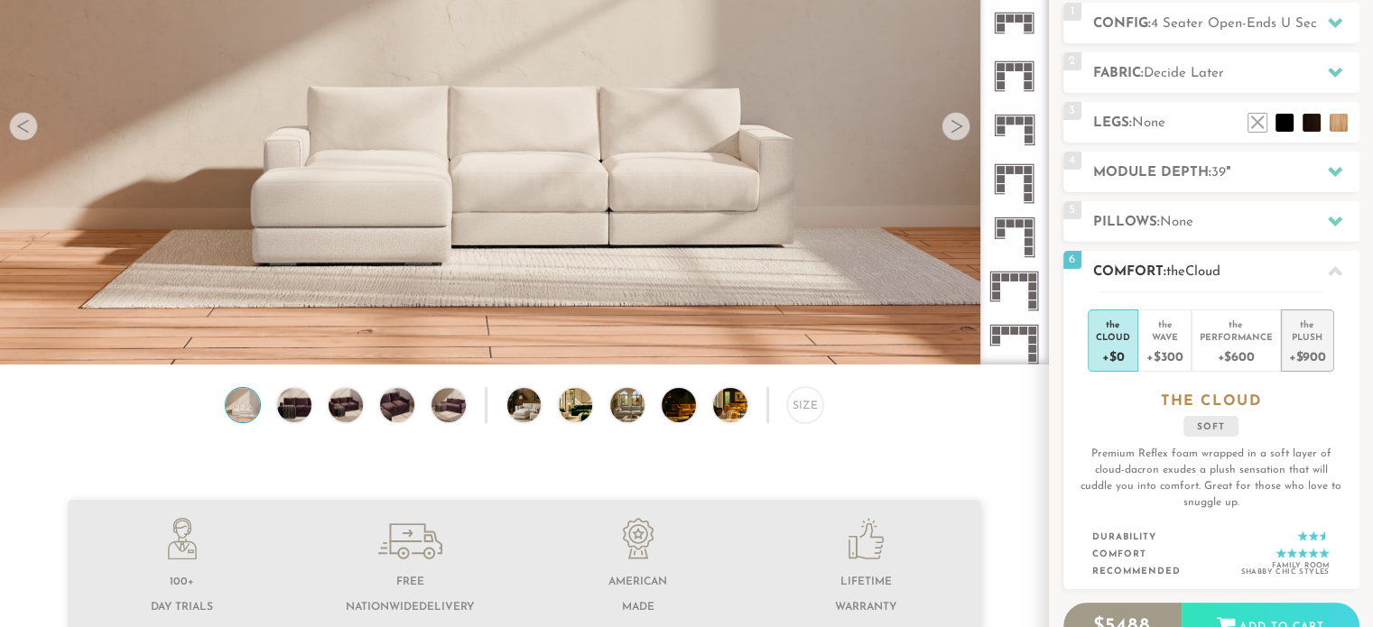
click at [1303, 340] on div "Plush" at bounding box center [1307, 336] width 37 height 13
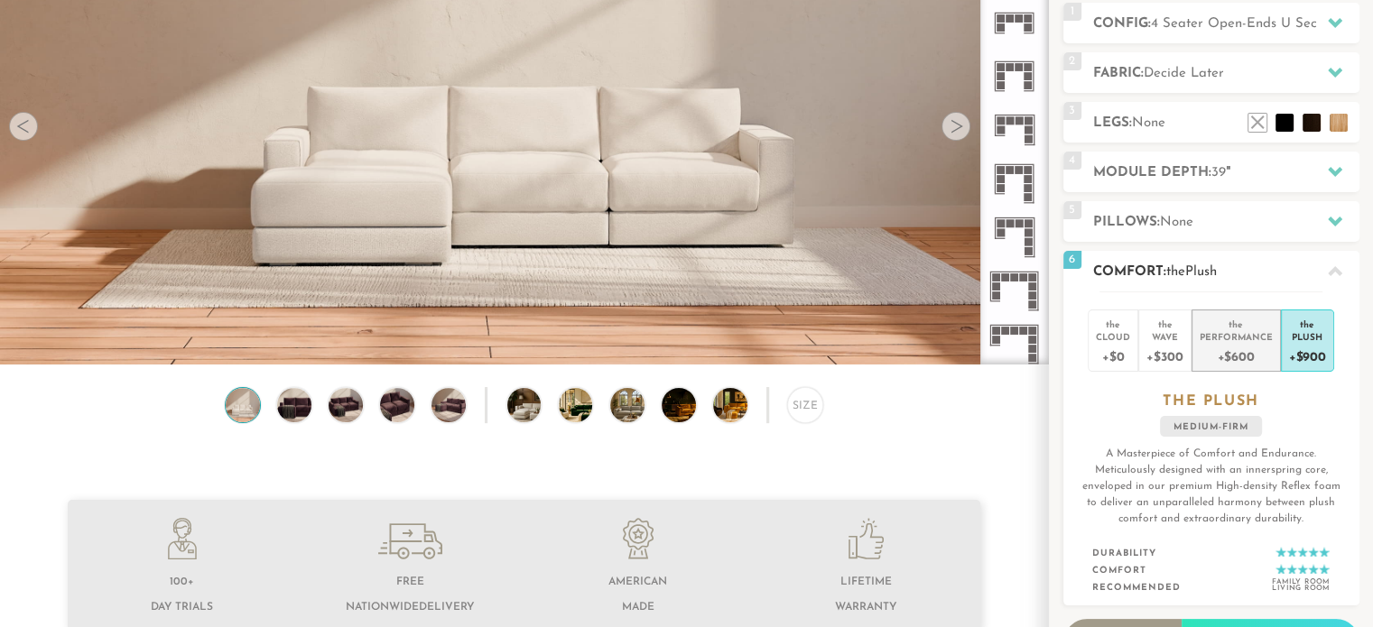
click at [1231, 345] on div "+$600" at bounding box center [1236, 356] width 73 height 26
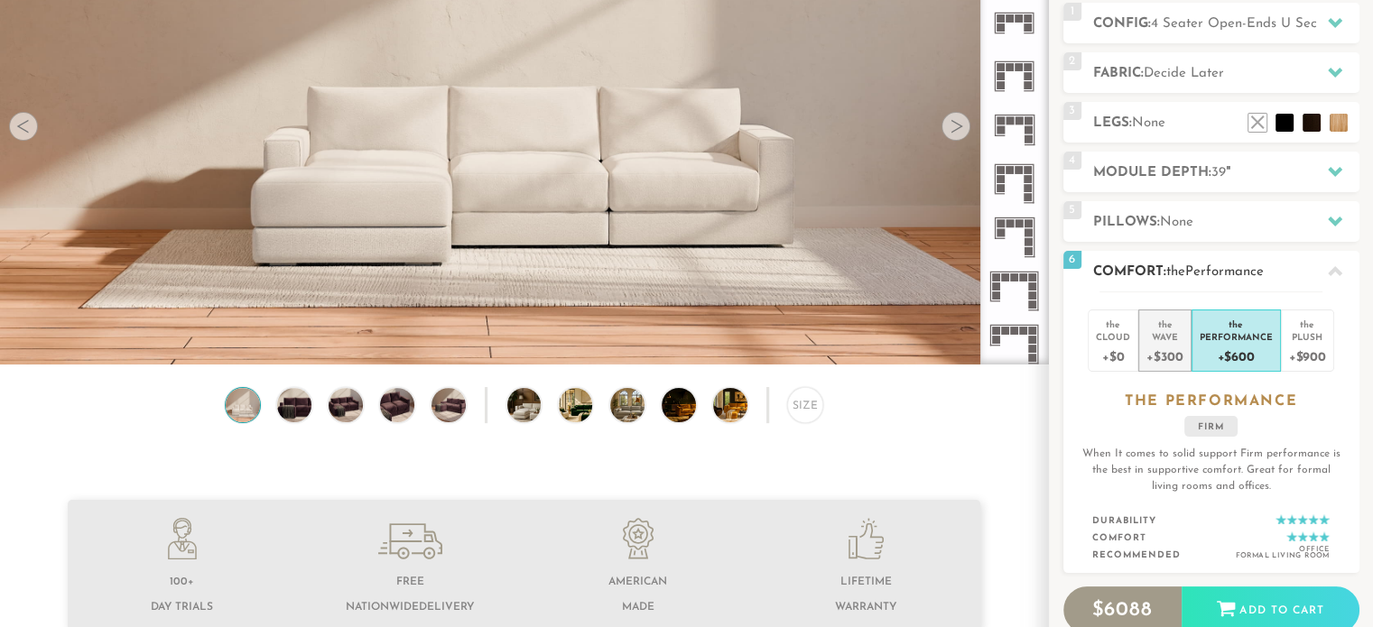
click at [1169, 333] on div "Wave" at bounding box center [1164, 336] width 36 height 13
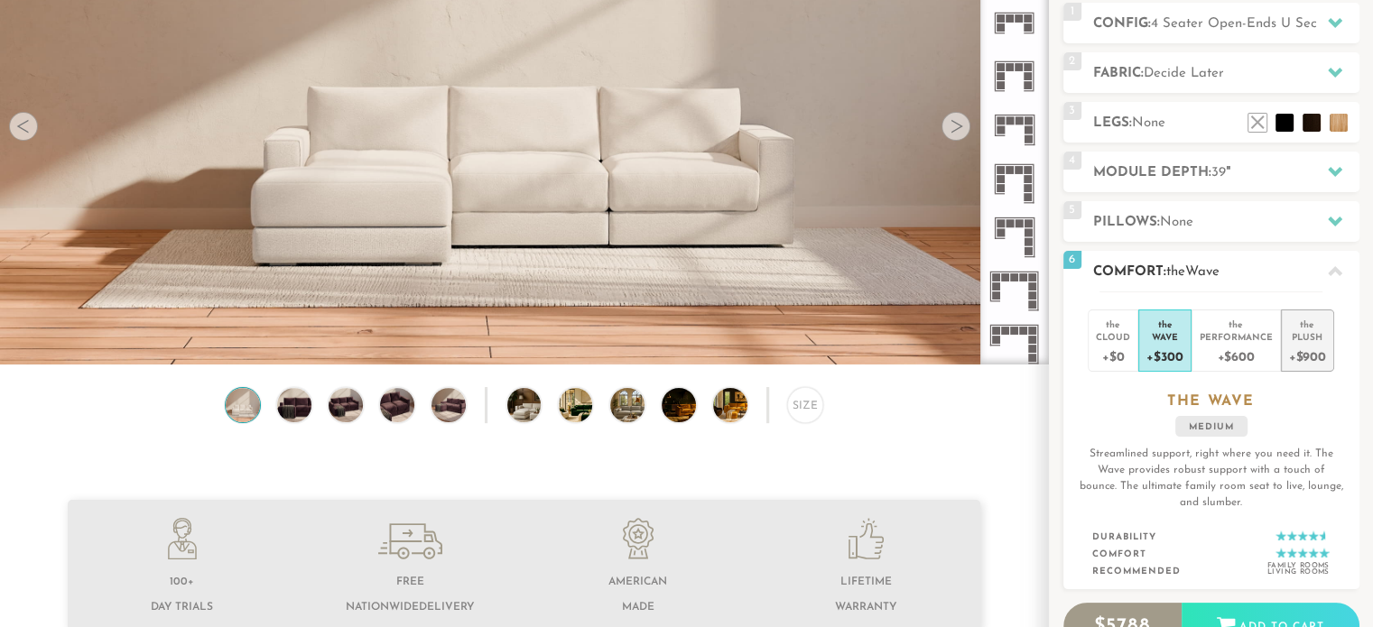
click at [1320, 338] on div "Plush" at bounding box center [1307, 336] width 37 height 13
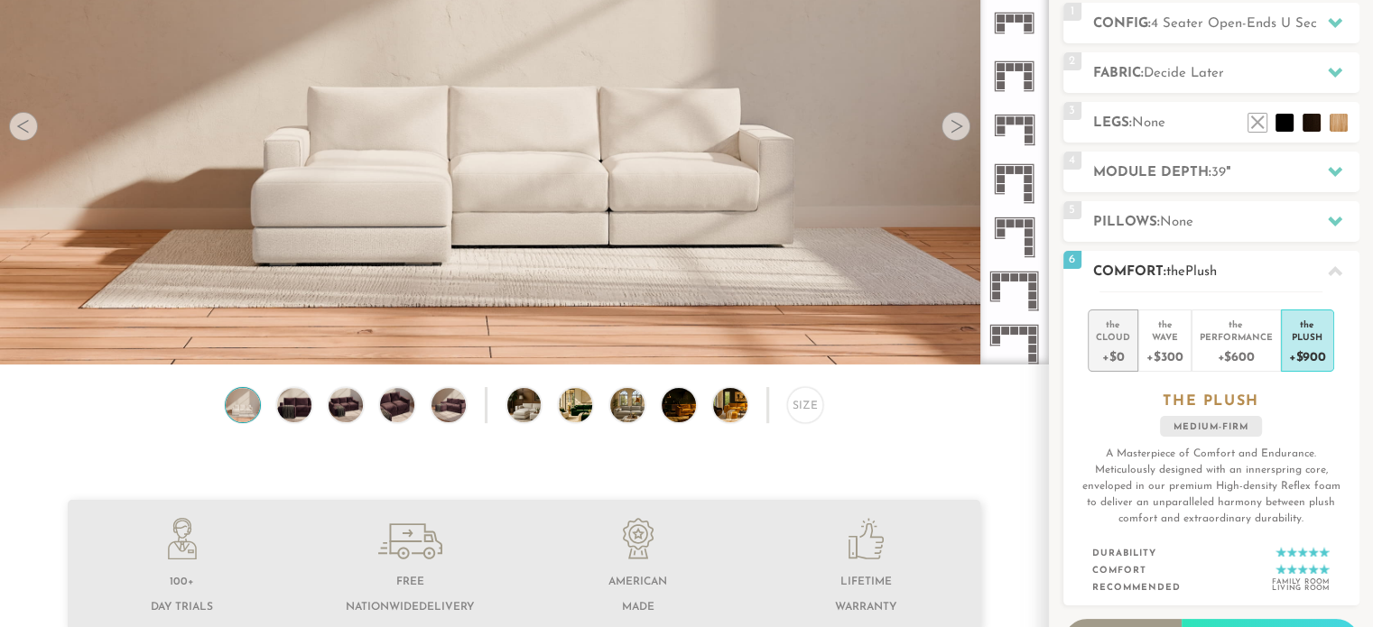
click at [1120, 356] on div "+$0" at bounding box center [1113, 356] width 34 height 26
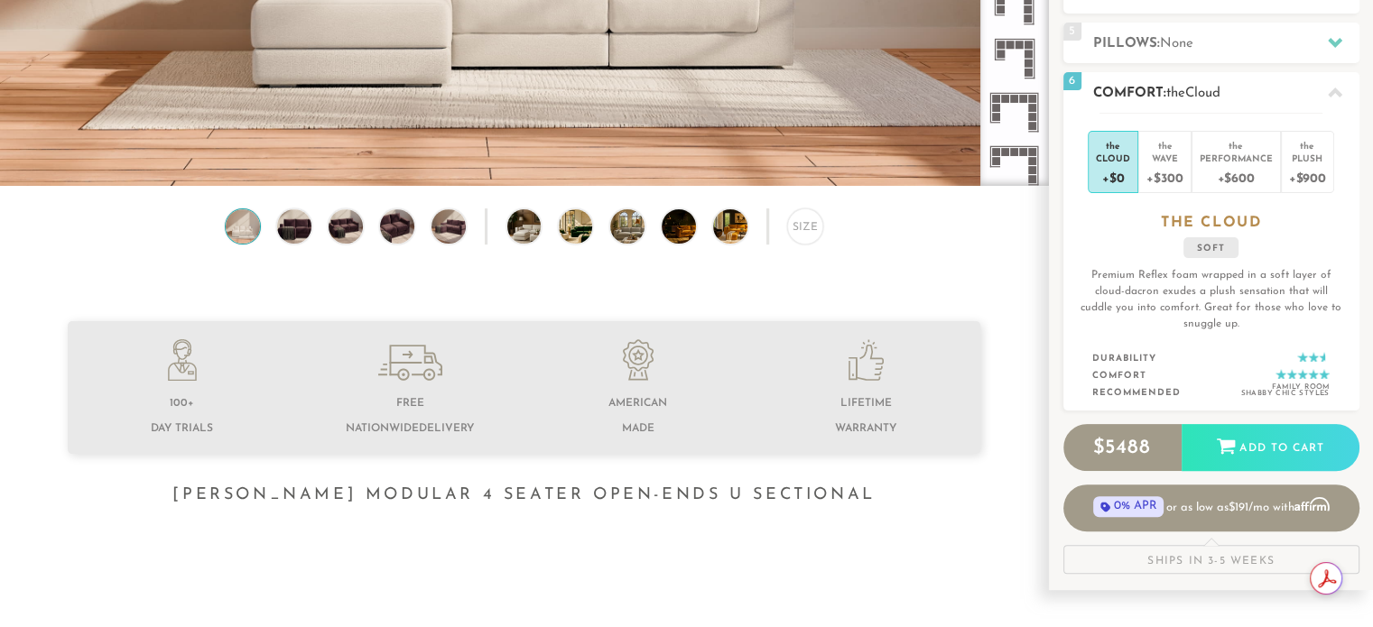
scroll to position [415, 0]
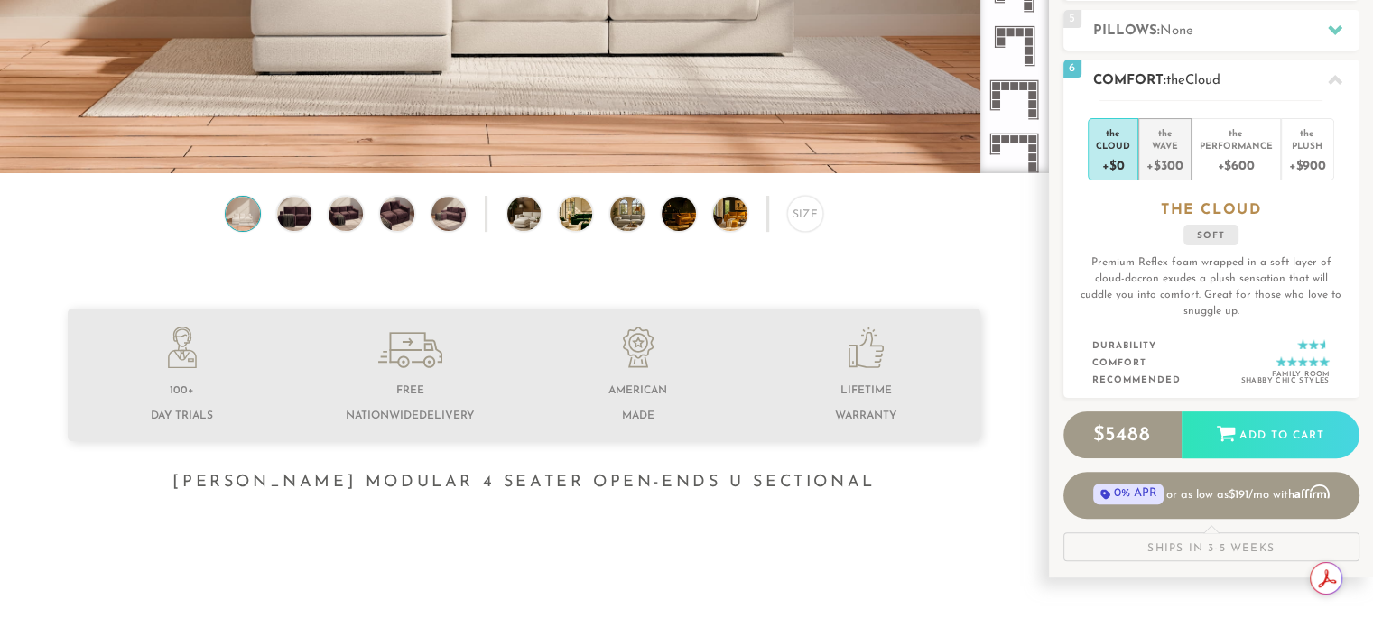
click at [1177, 158] on div "+$300" at bounding box center [1164, 165] width 36 height 26
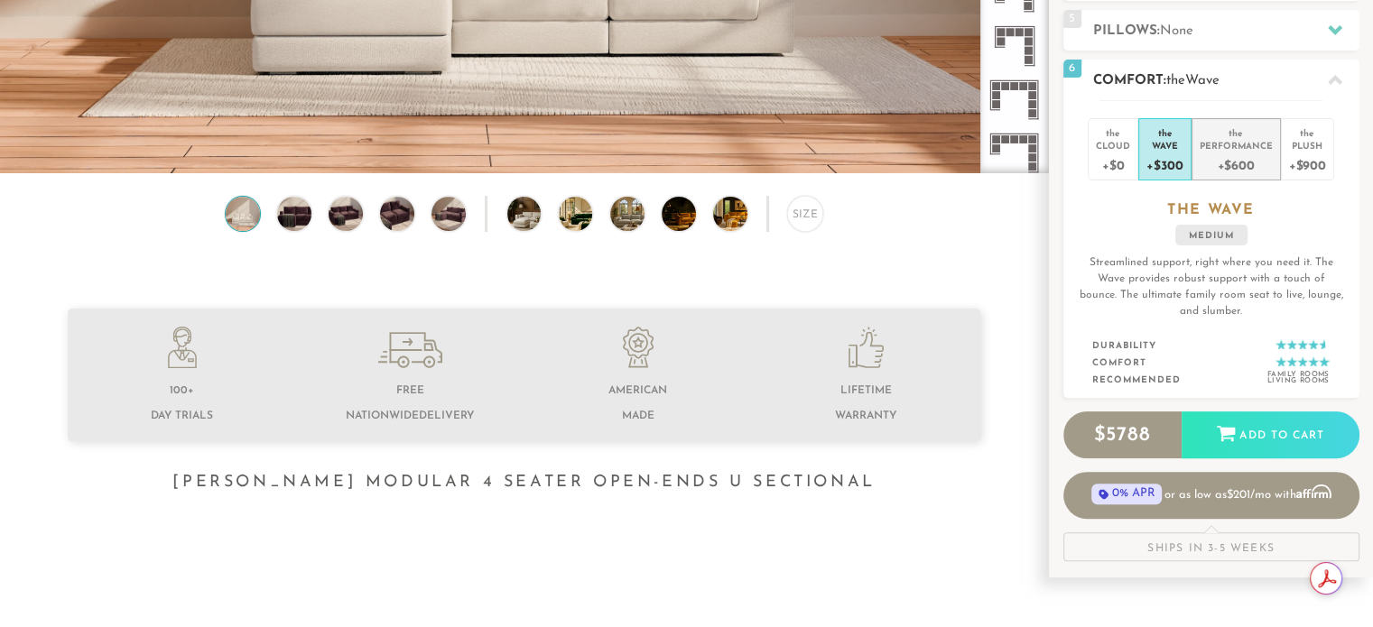
click at [1206, 154] on div "+$600" at bounding box center [1236, 165] width 73 height 26
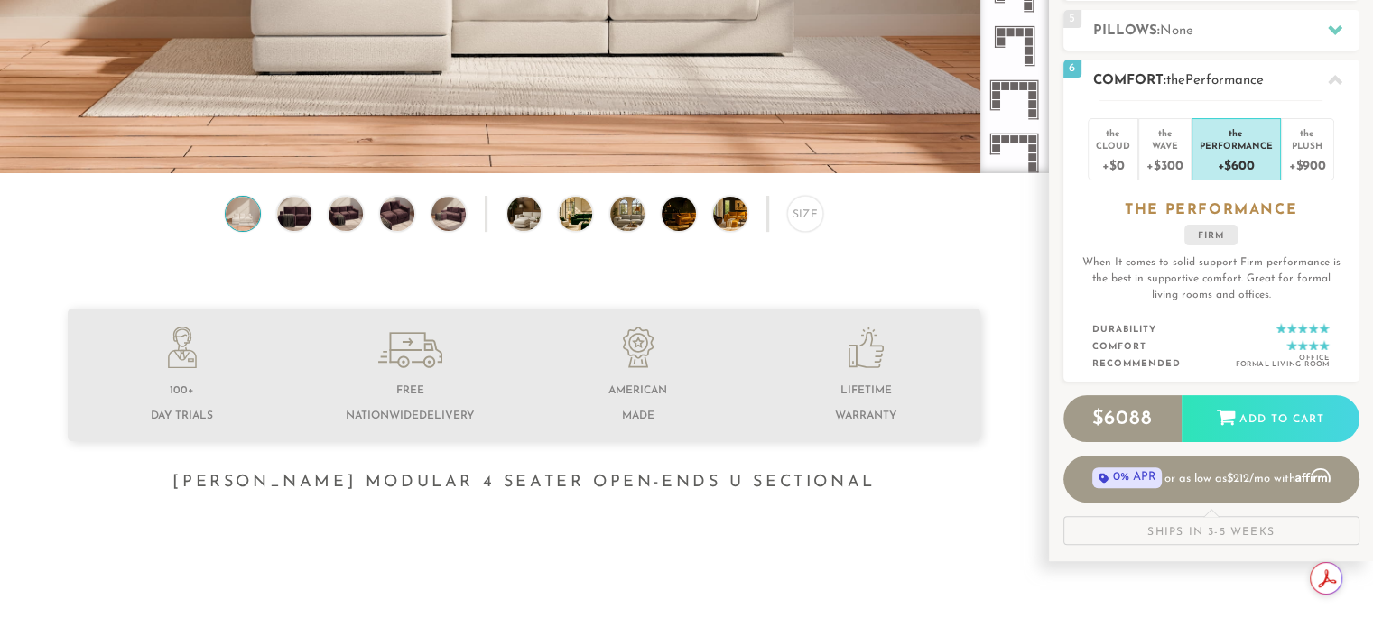
click at [1252, 154] on div "+$600" at bounding box center [1236, 165] width 73 height 26
click at [1276, 153] on li "the Performance +$600" at bounding box center [1236, 149] width 89 height 62
click at [1292, 153] on div "+$900" at bounding box center [1307, 165] width 37 height 26
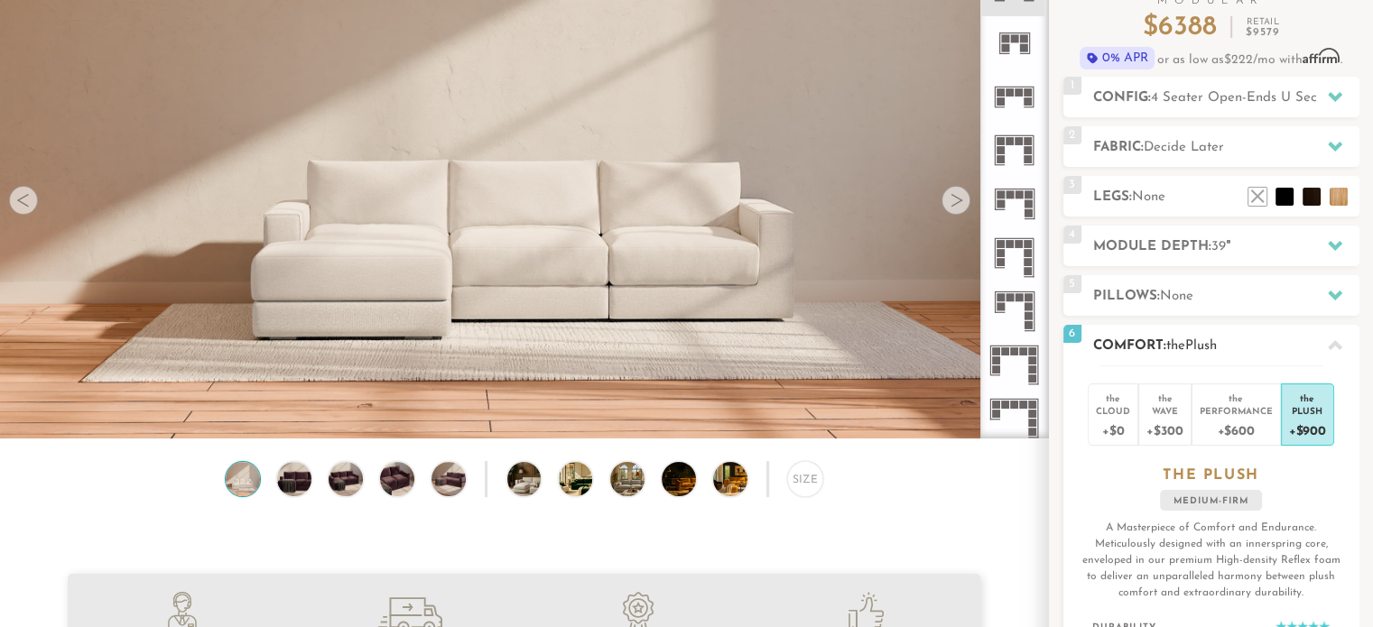
scroll to position [149, 0]
click at [1336, 351] on icon at bounding box center [1335, 346] width 14 height 14
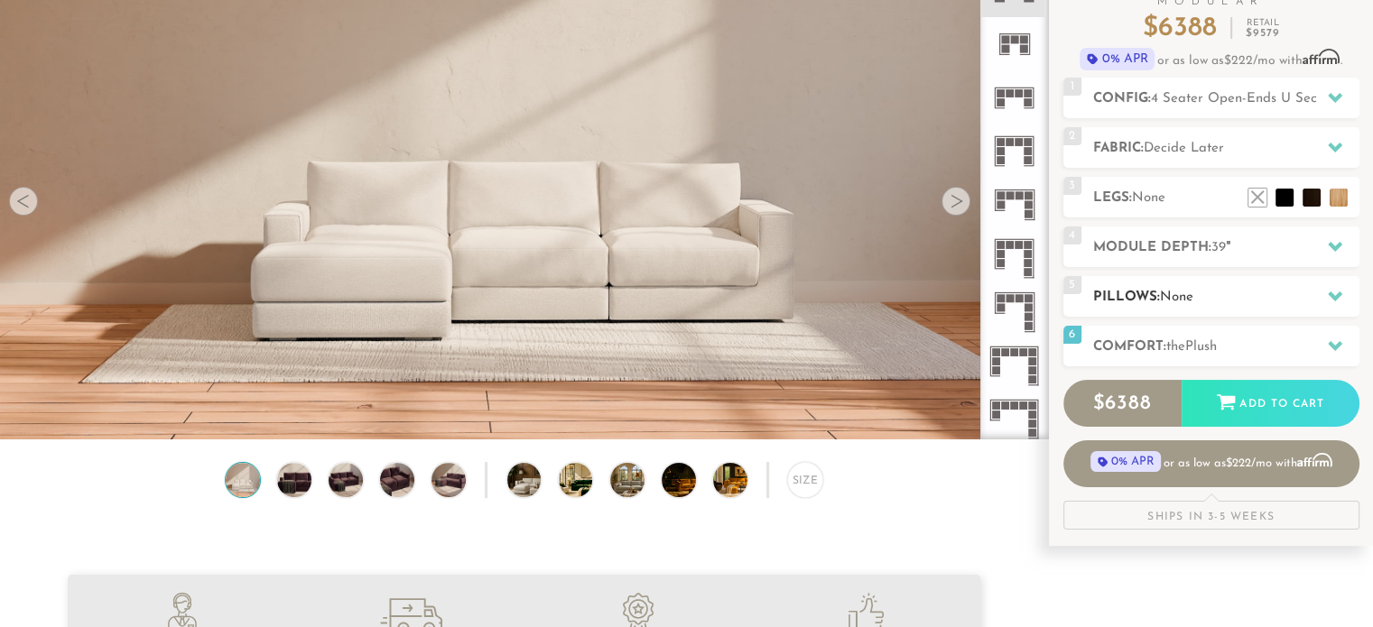
click at [1332, 299] on icon at bounding box center [1335, 296] width 14 height 14
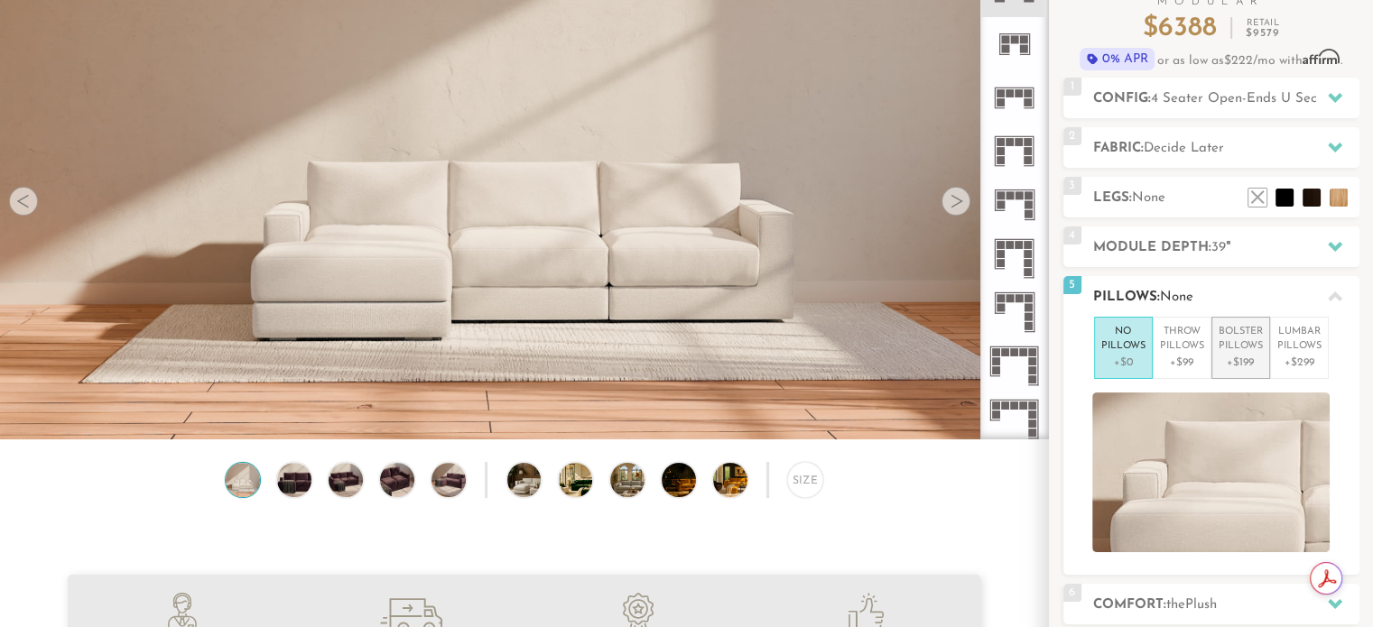
click at [1258, 342] on p "Bolster Pillows" at bounding box center [1241, 340] width 44 height 30
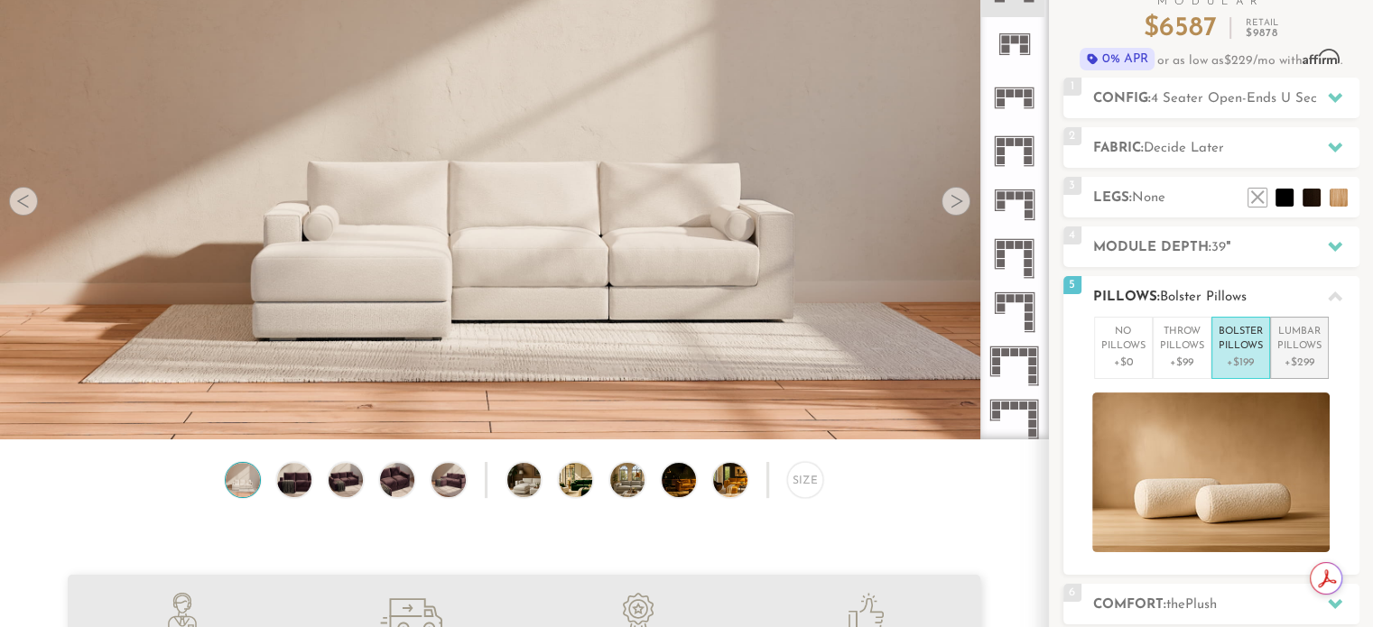
click at [1303, 346] on p "Lumbar Pillows" at bounding box center [1299, 340] width 44 height 30
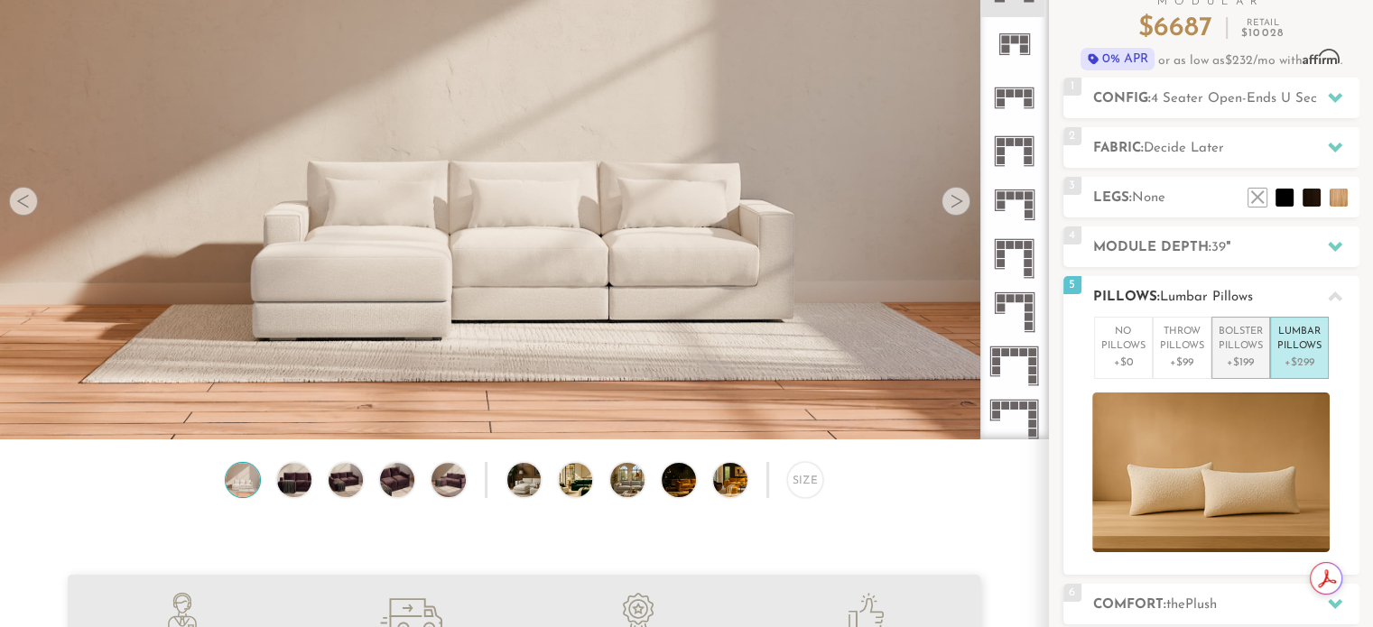
click at [1230, 355] on p "+$199" at bounding box center [1241, 363] width 44 height 16
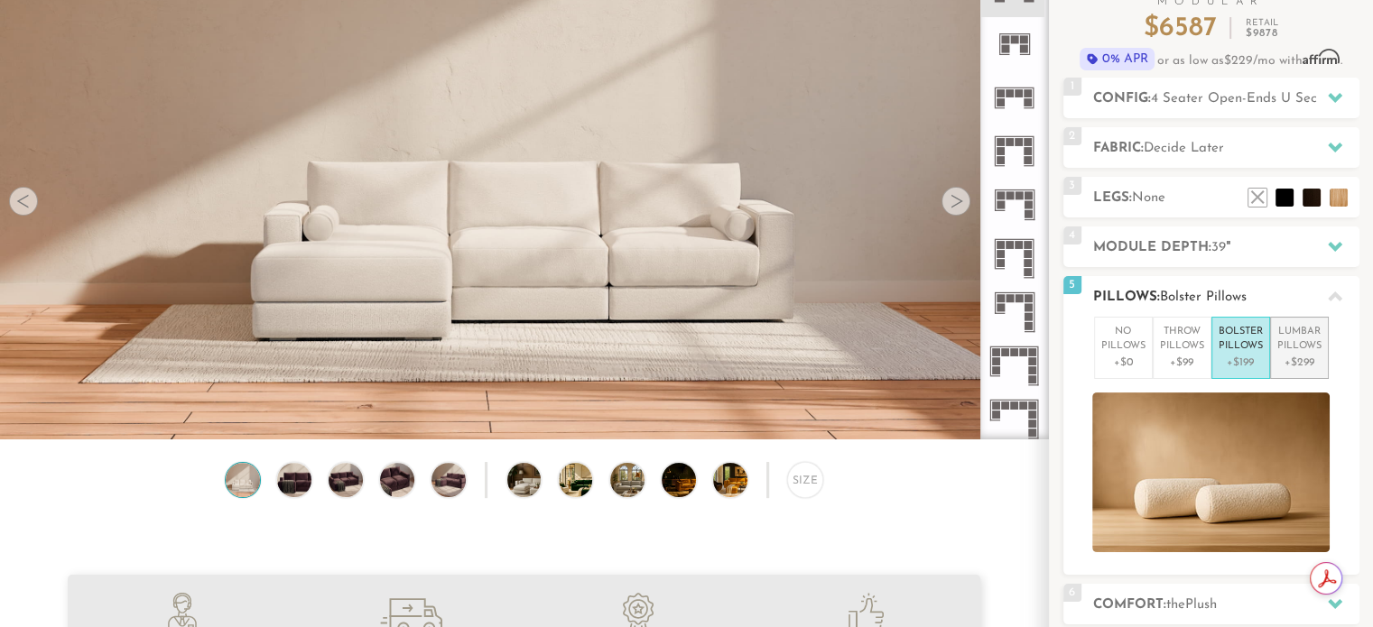
click at [1280, 349] on p "Lumbar Pillows" at bounding box center [1299, 340] width 44 height 30
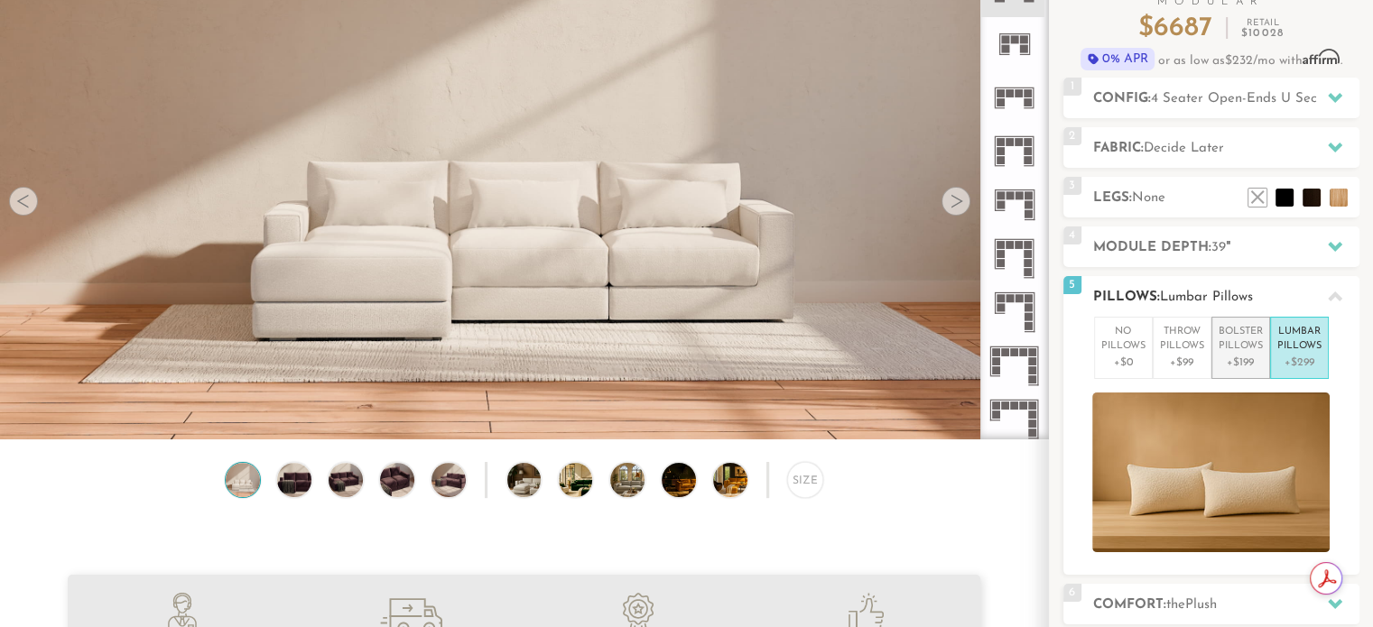
click at [1227, 350] on p "Bolster Pillows" at bounding box center [1241, 340] width 44 height 30
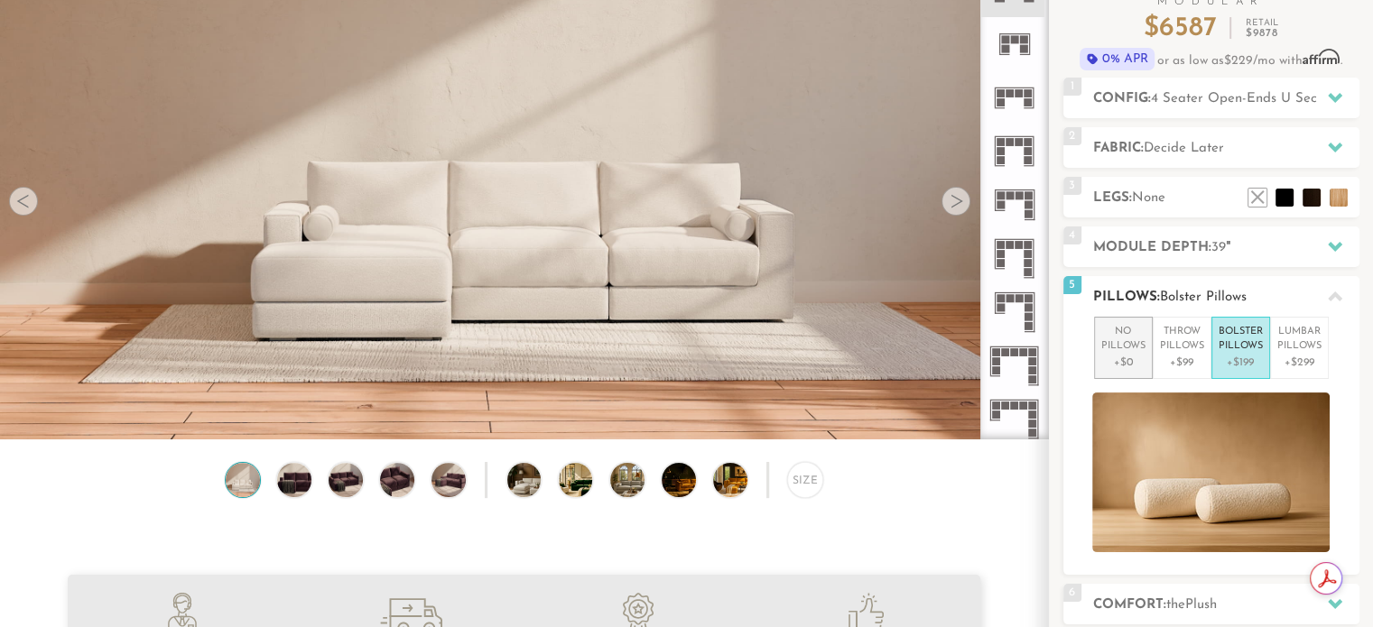
click at [1119, 342] on p "No Pillows" at bounding box center [1123, 340] width 44 height 30
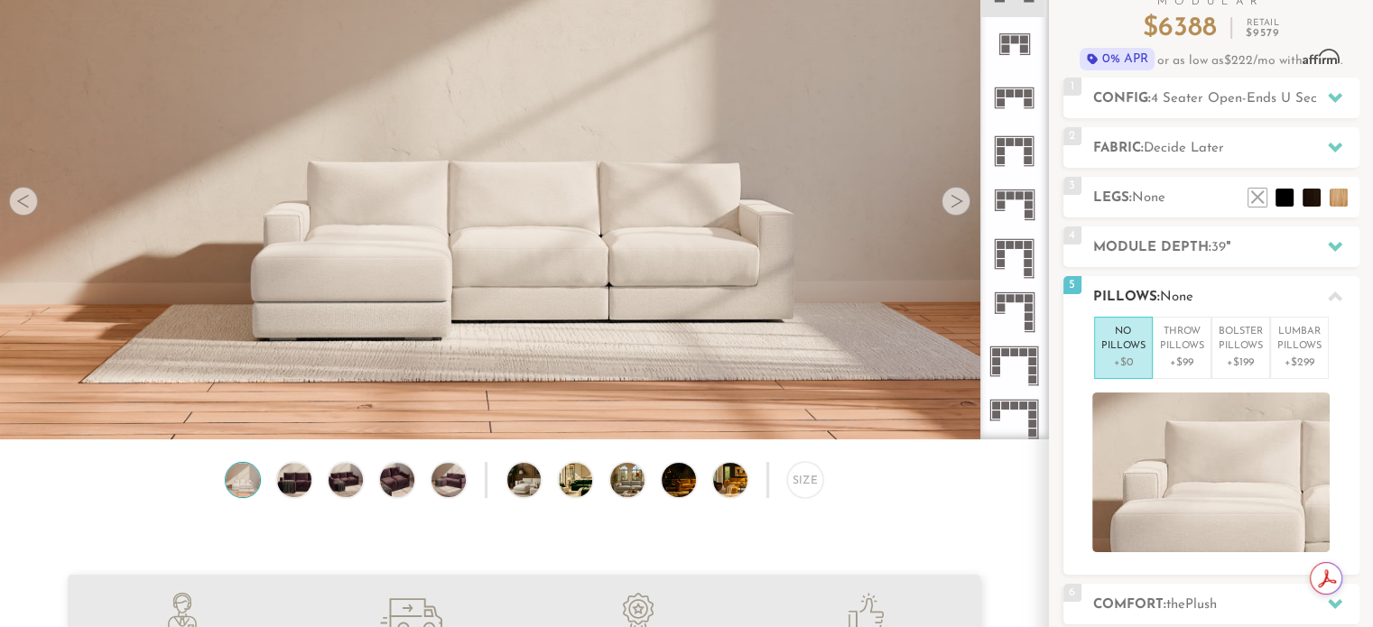
click at [1340, 298] on icon at bounding box center [1335, 297] width 14 height 10
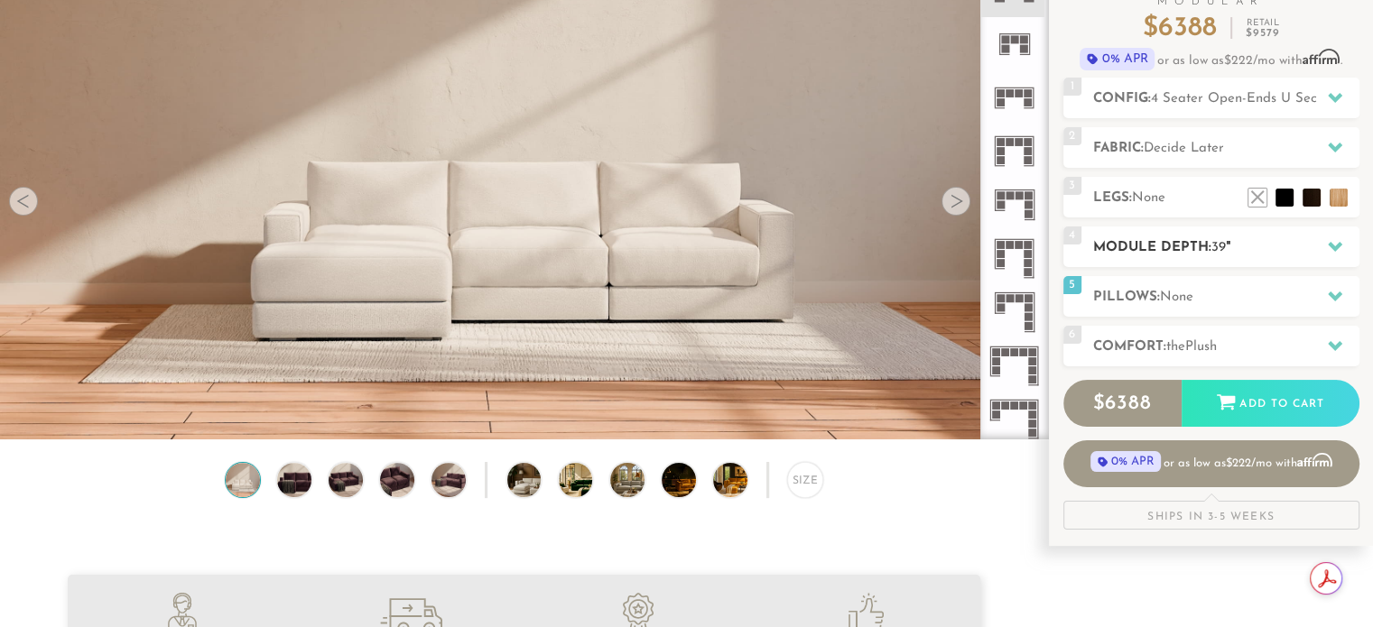
click at [1340, 252] on icon at bounding box center [1335, 246] width 14 height 14
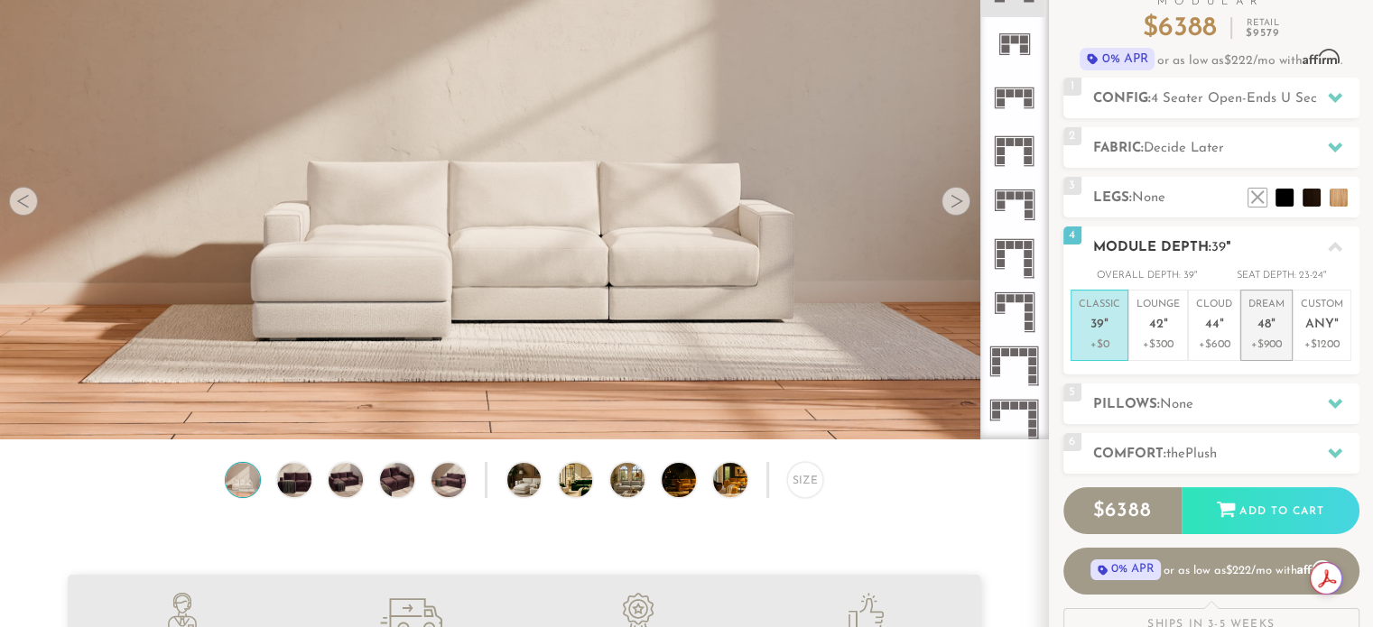
click at [1277, 317] on p "Dream 48 "" at bounding box center [1266, 317] width 36 height 39
click at [1118, 339] on p "+$0" at bounding box center [1100, 345] width 42 height 16
click at [1161, 313] on p "Lounge 42 "" at bounding box center [1158, 317] width 43 height 39
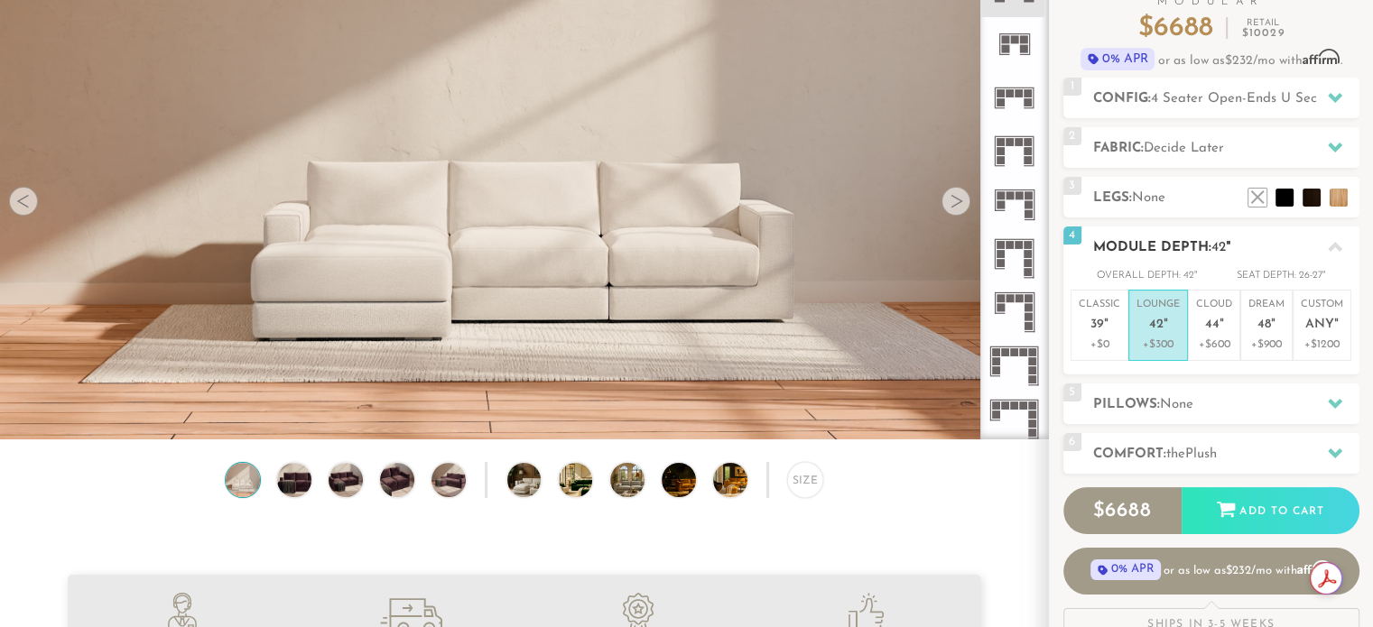
click at [1337, 248] on icon at bounding box center [1335, 247] width 14 height 10
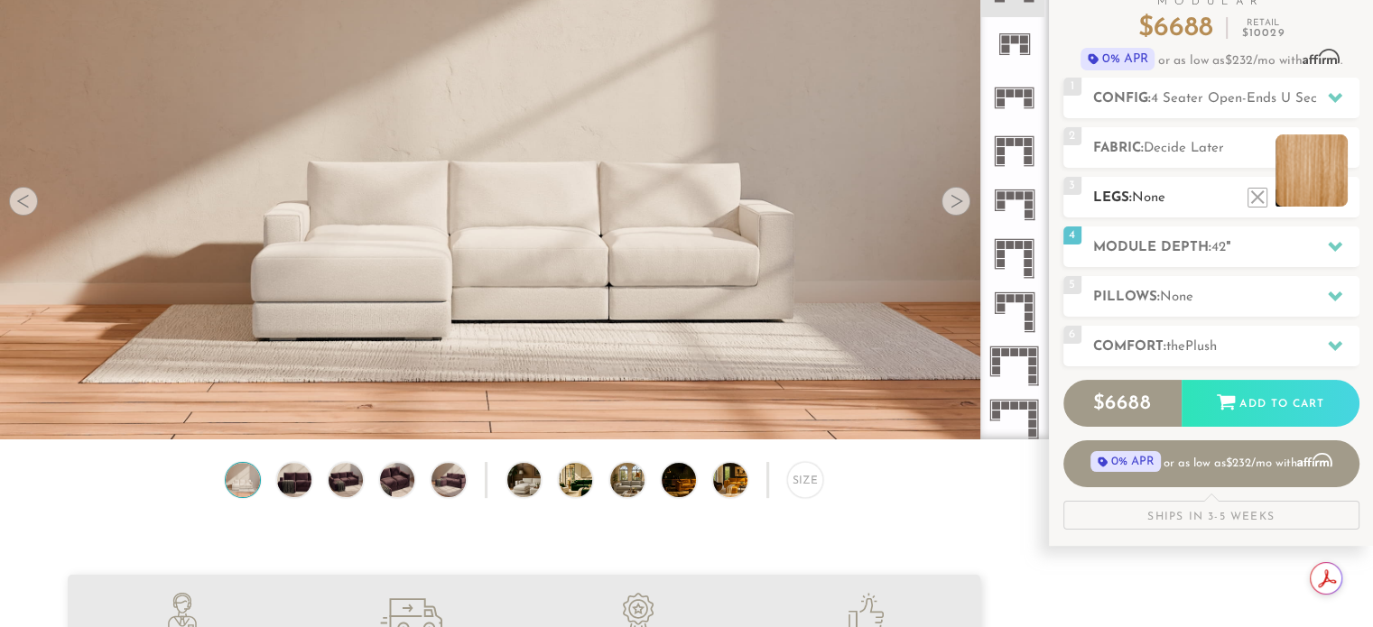
click at [1345, 194] on li at bounding box center [1312, 171] width 72 height 72
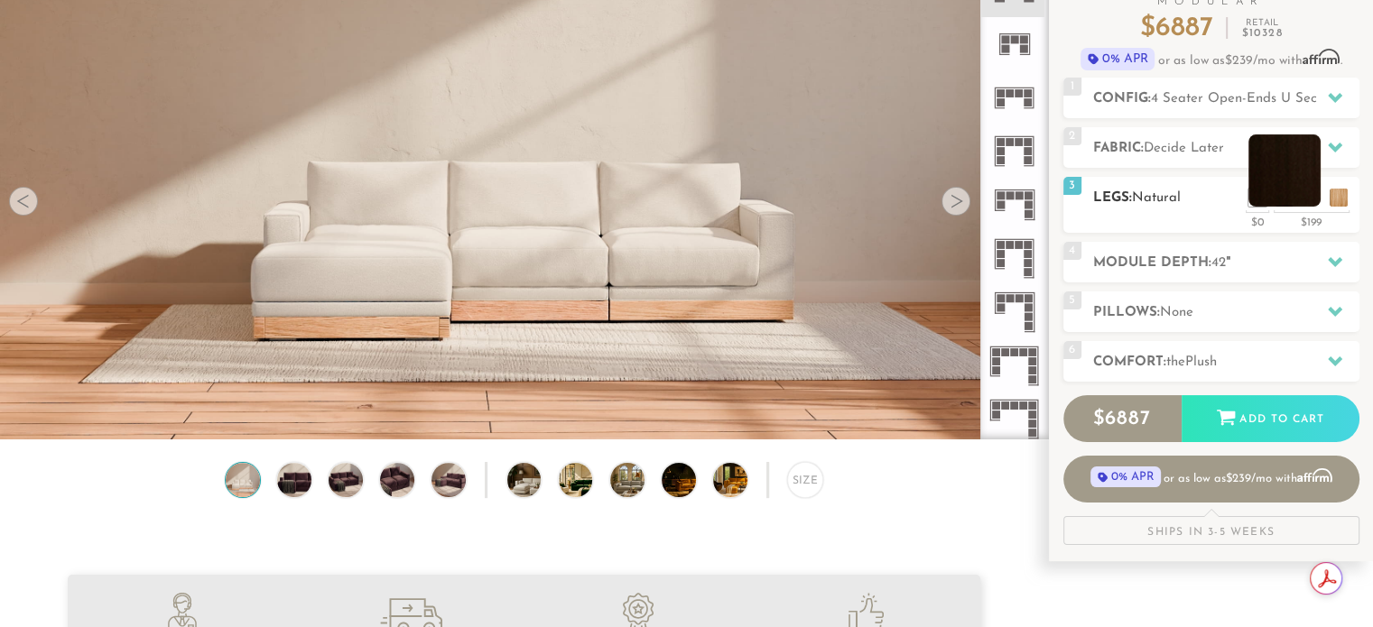
click at [1313, 188] on li at bounding box center [1284, 171] width 72 height 72
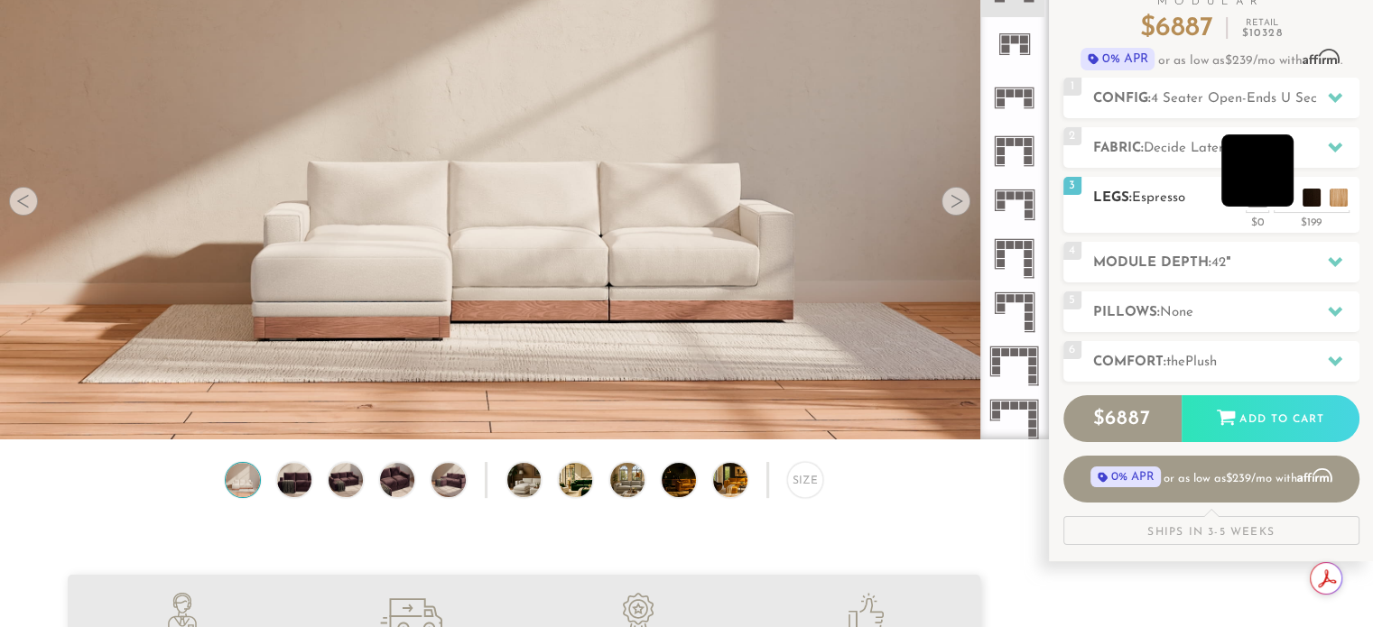
click at [1284, 191] on li at bounding box center [1257, 171] width 72 height 72
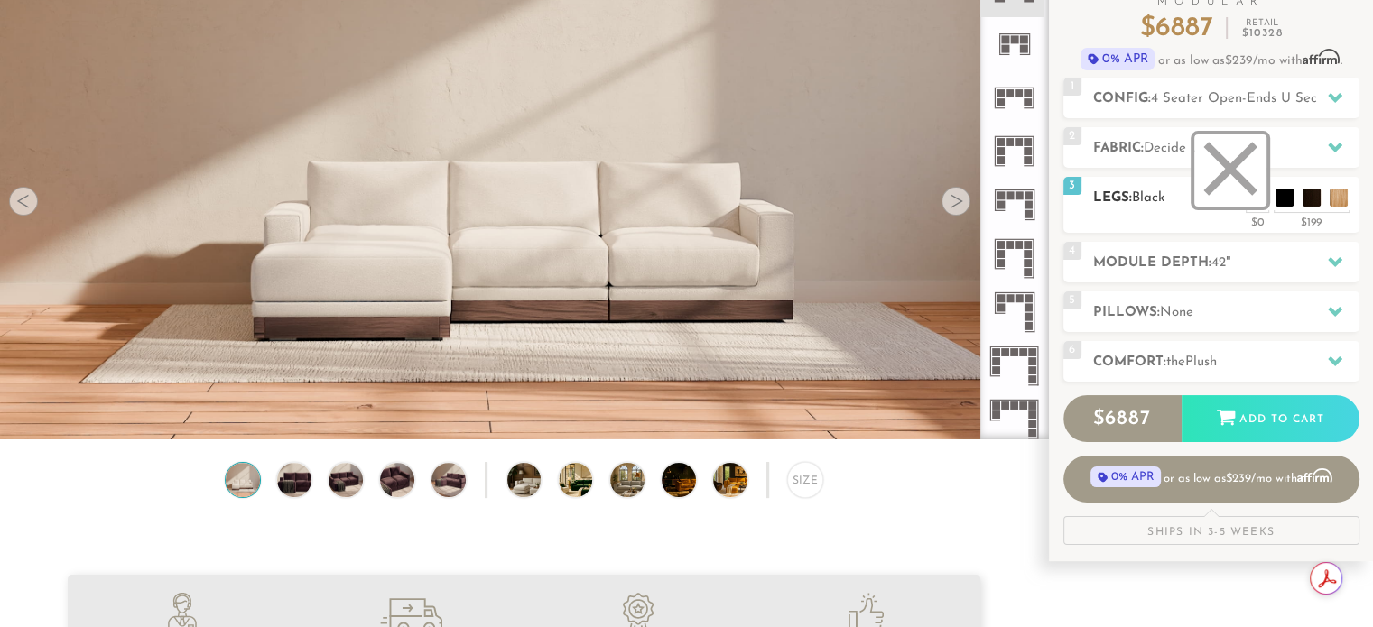
click at [1262, 192] on li at bounding box center [1230, 171] width 72 height 72
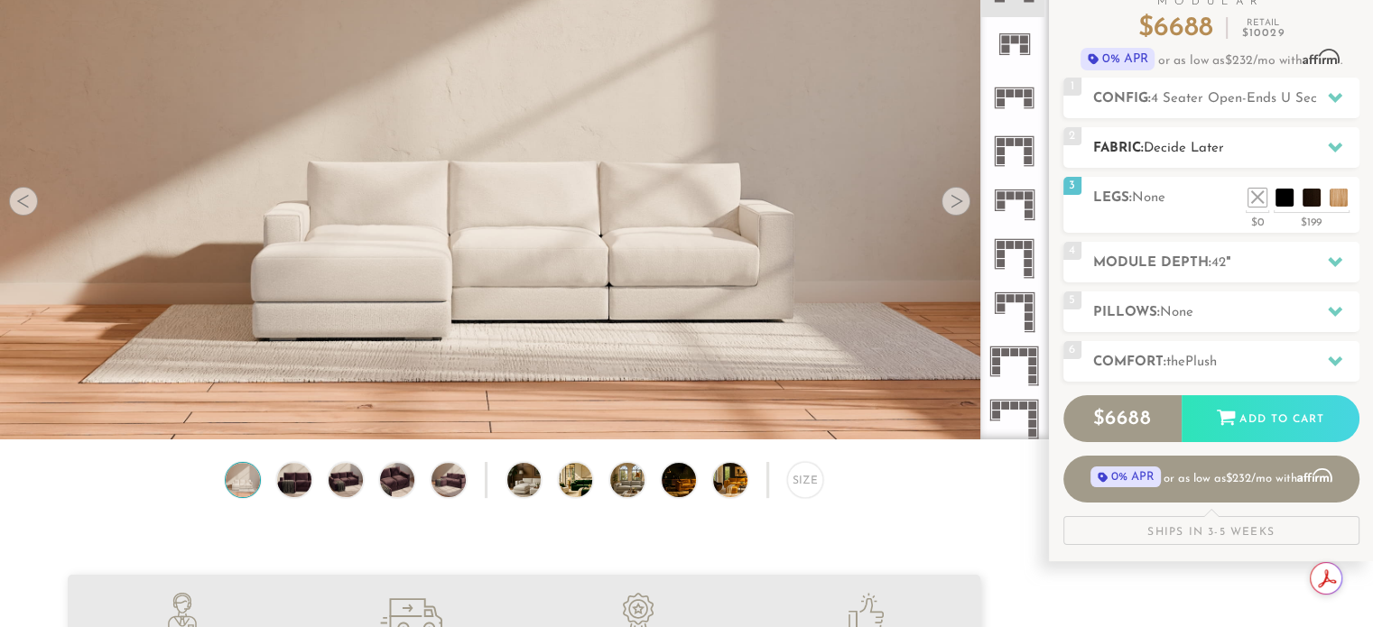
click at [1338, 145] on icon at bounding box center [1335, 148] width 14 height 10
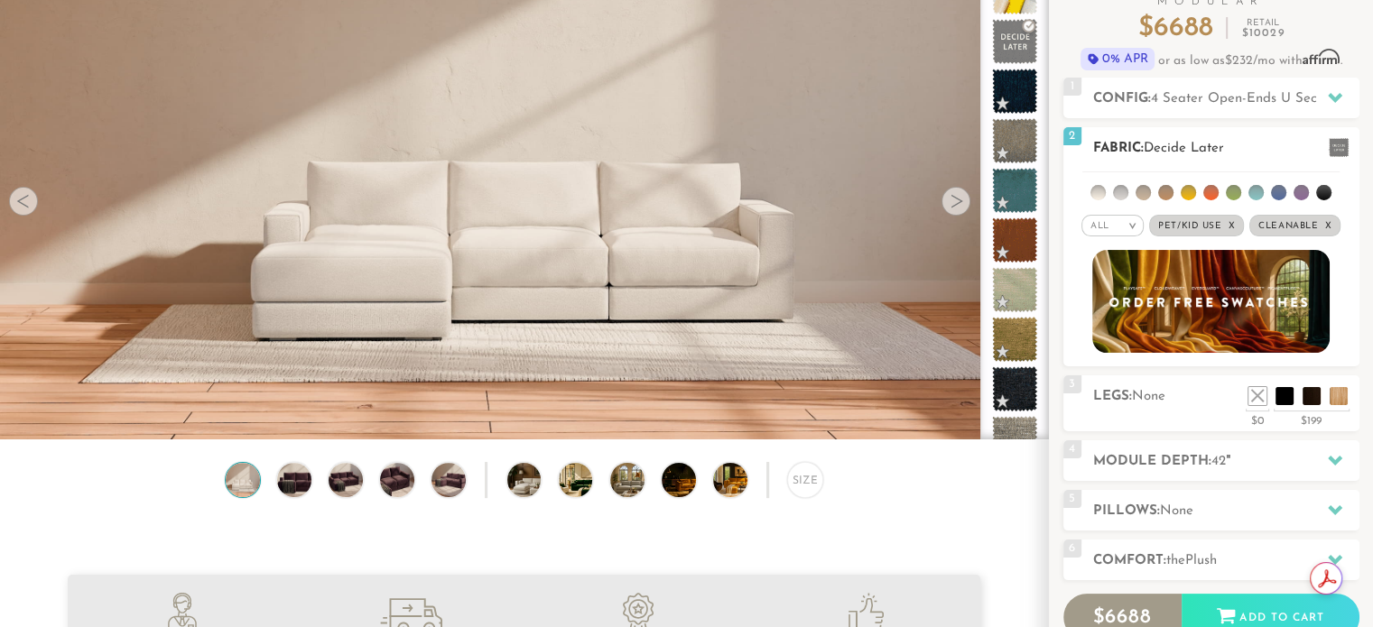
click at [1125, 225] on div "All >" at bounding box center [1112, 226] width 62 height 22
click at [1117, 349] on li "Durable" at bounding box center [1112, 352] width 62 height 25
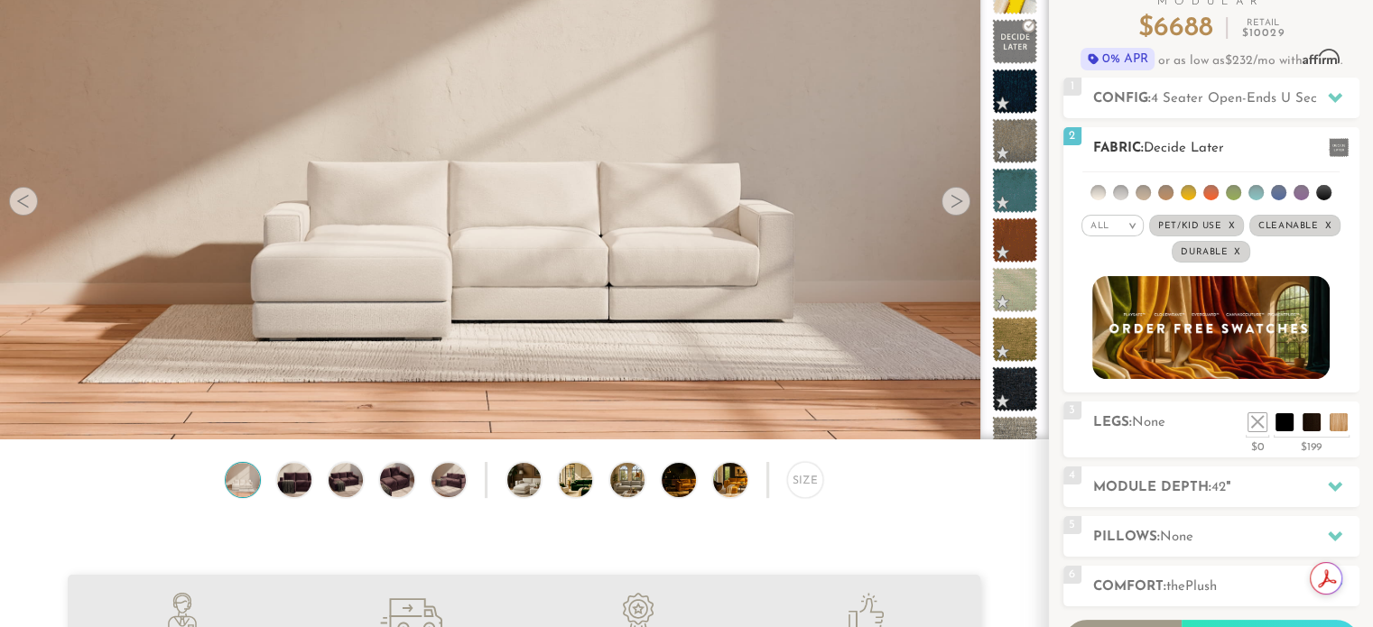
click at [1119, 186] on li at bounding box center [1120, 192] width 15 height 15
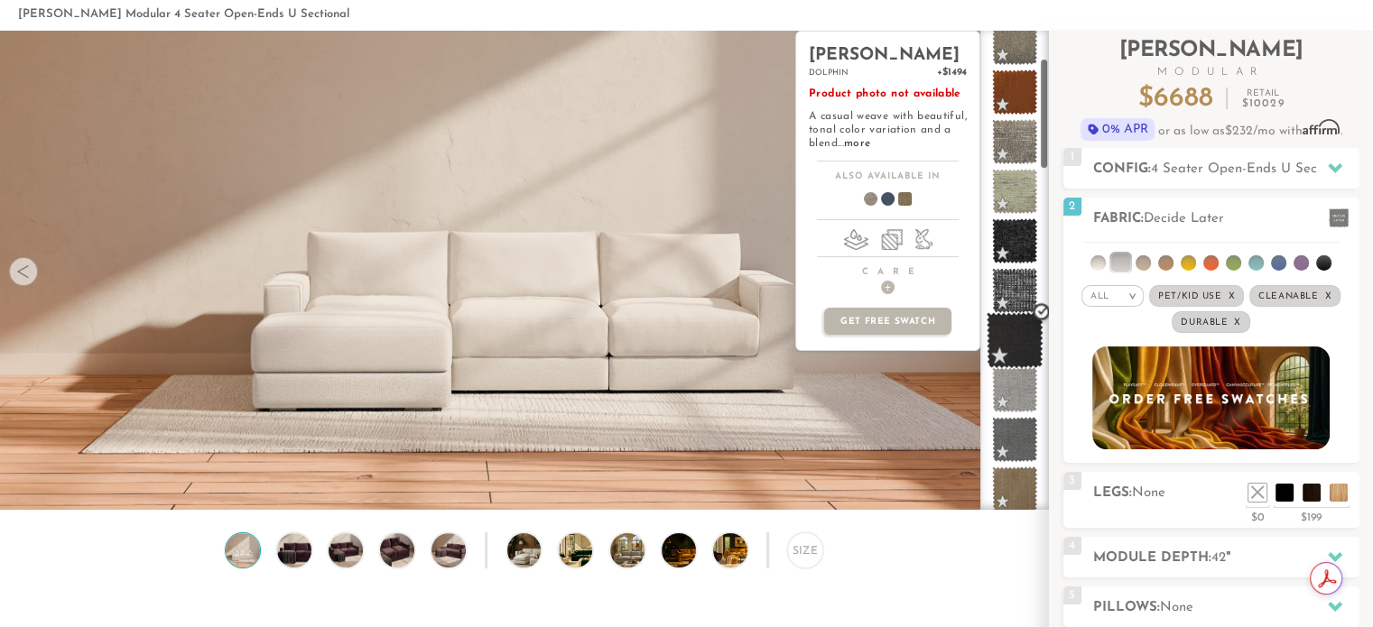
scroll to position [123, 0]
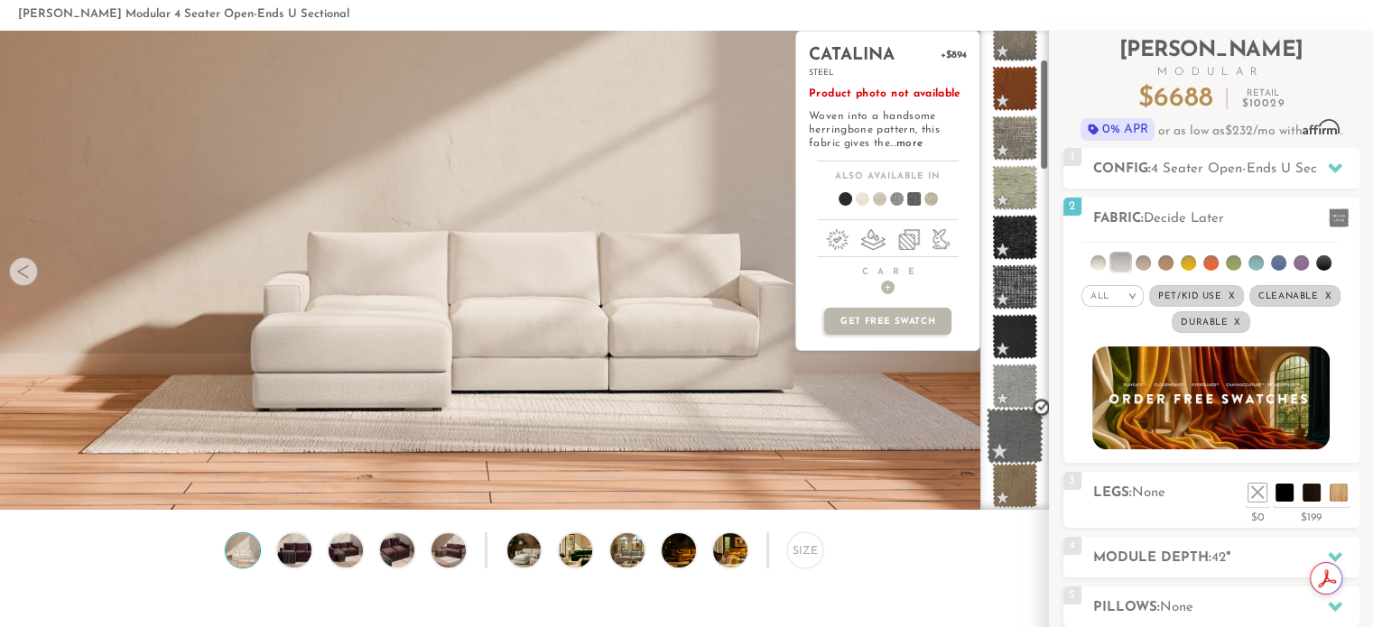
click at [1000, 425] on span at bounding box center [1015, 436] width 57 height 57
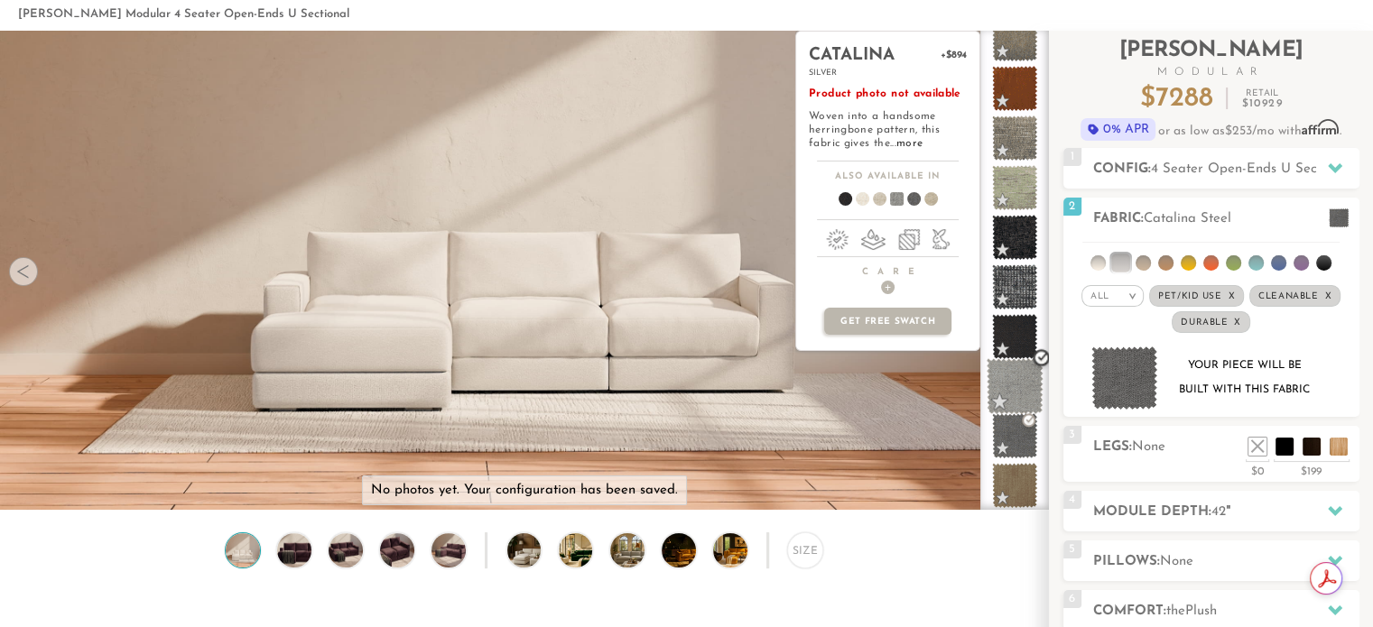
click at [1002, 377] on span at bounding box center [1015, 386] width 57 height 57
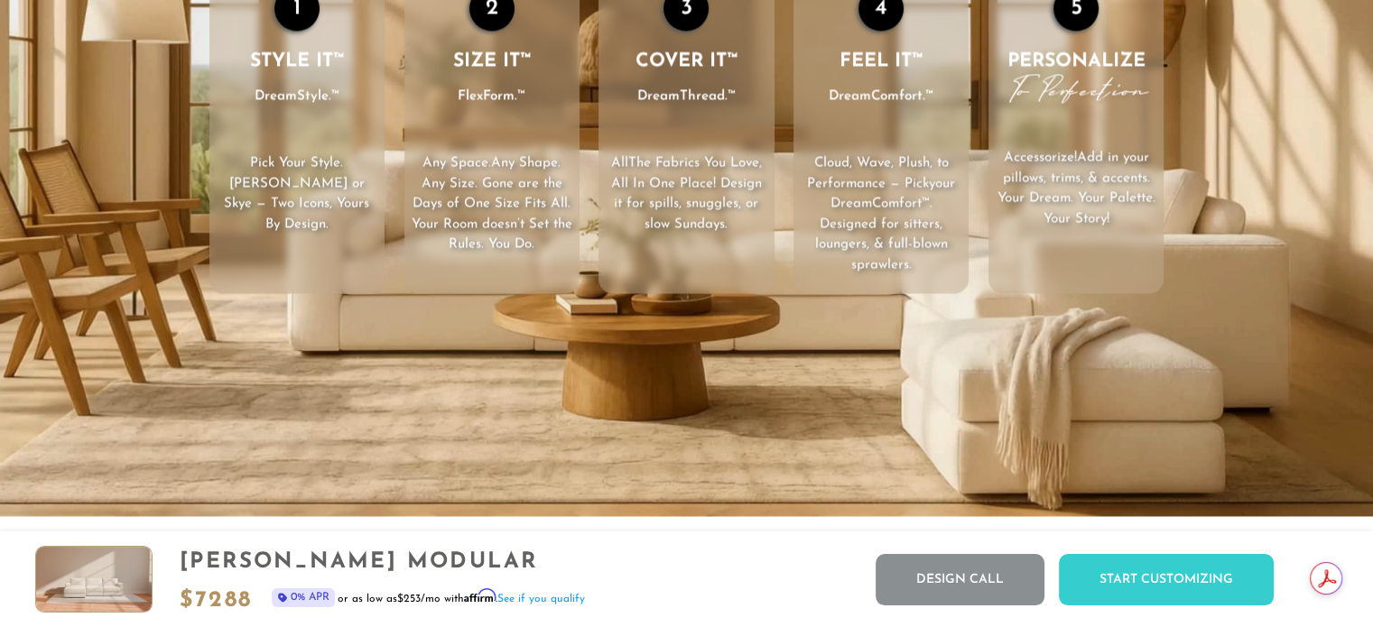
scroll to position [2826, 0]
